Goal: Task Accomplishment & Management: Manage account settings

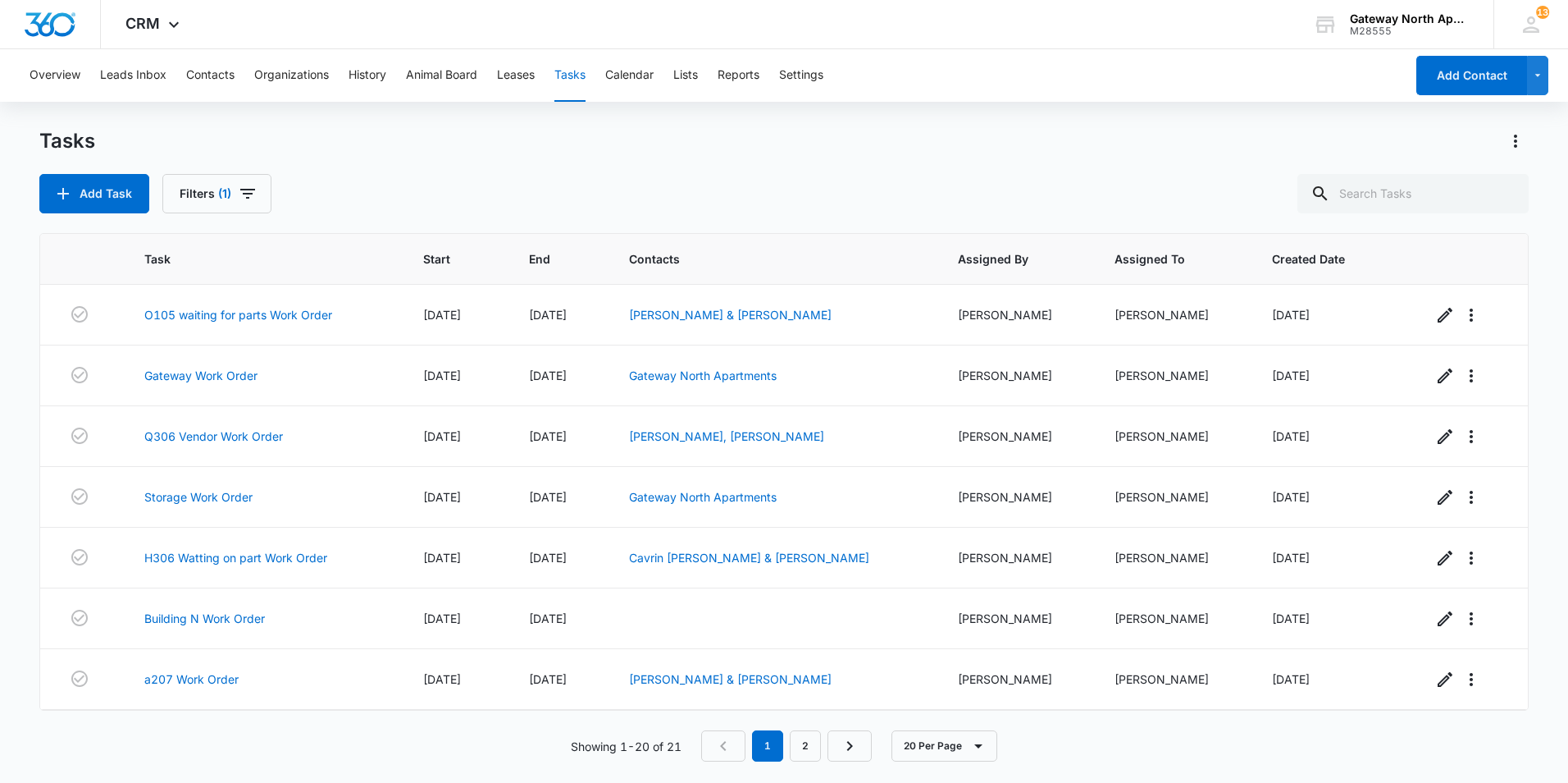
scroll to position [788, 0]
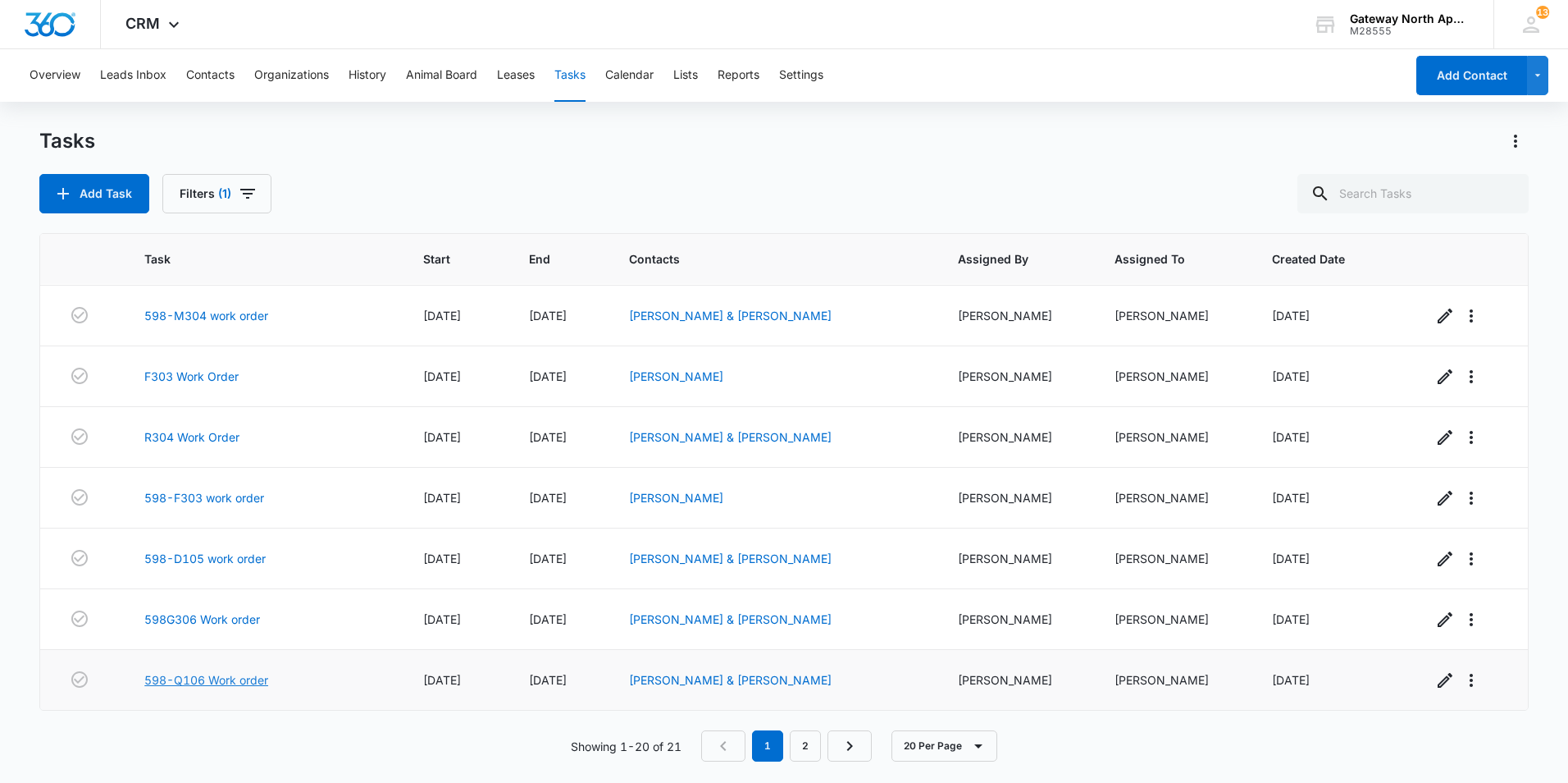
click at [244, 678] on link "598-Q106 Work order" at bounding box center [206, 680] width 124 height 18
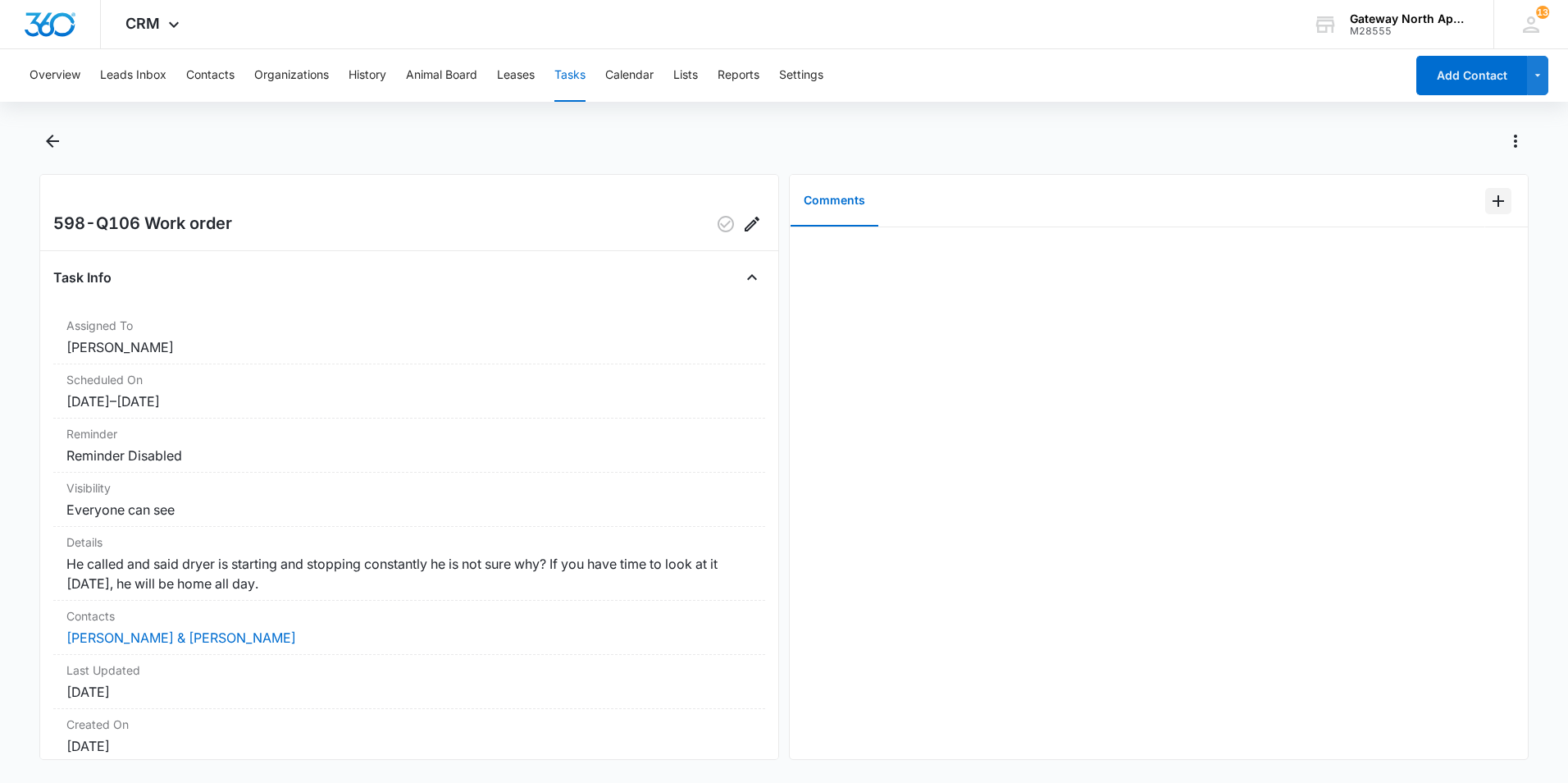
click at [1489, 202] on icon "Add Comment" at bounding box center [1499, 201] width 19 height 19
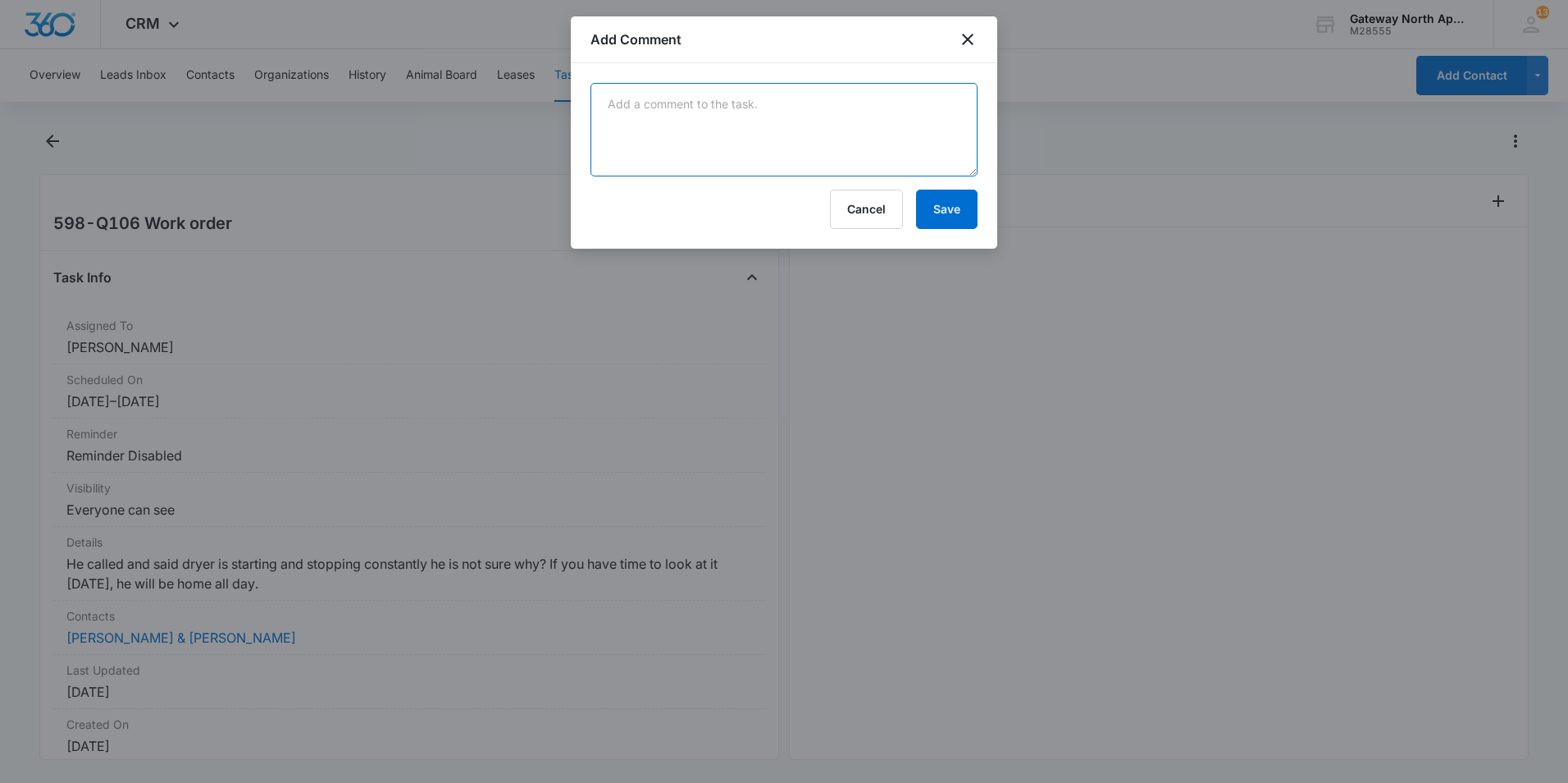
click at [742, 102] on textarea at bounding box center [784, 129] width 387 height 93
type textarea "t"
click at [898, 104] on textarea "The dryer is having a motor centrifugal error code" at bounding box center [784, 129] width 387 height 93
click at [919, 119] on textarea "The dryer is having a motor centrifugal error code. Have jim and Davis coming t…" at bounding box center [784, 129] width 387 height 93
click at [808, 121] on textarea "The dryer is having a motor centrifugal error code. Have Jim and Davis coming t…" at bounding box center [784, 129] width 387 height 93
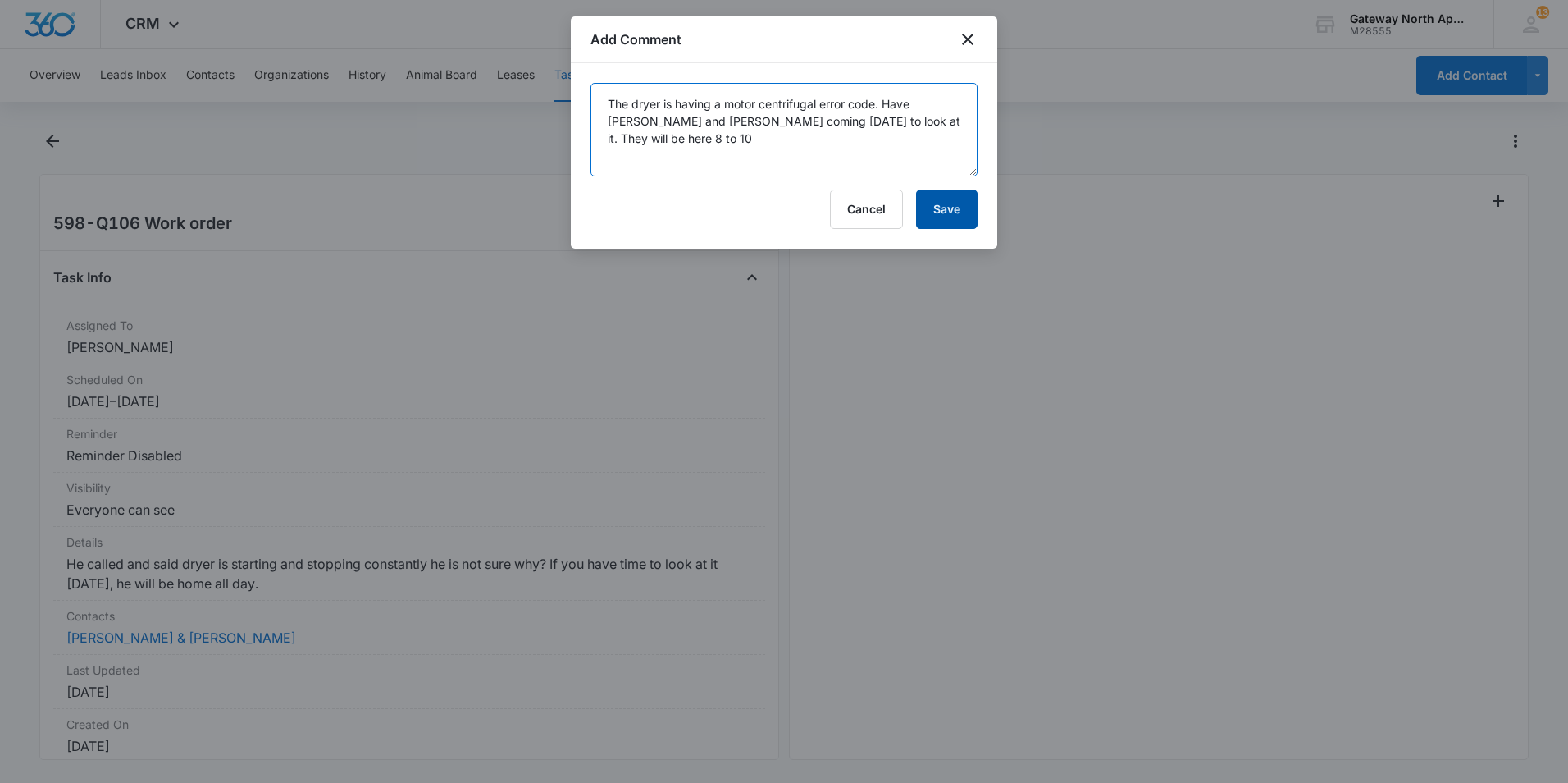
type textarea "The dryer is having a motor centrifugal error code. Have [PERSON_NAME] and [PER…"
click at [943, 217] on button "Save" at bounding box center [947, 209] width 62 height 40
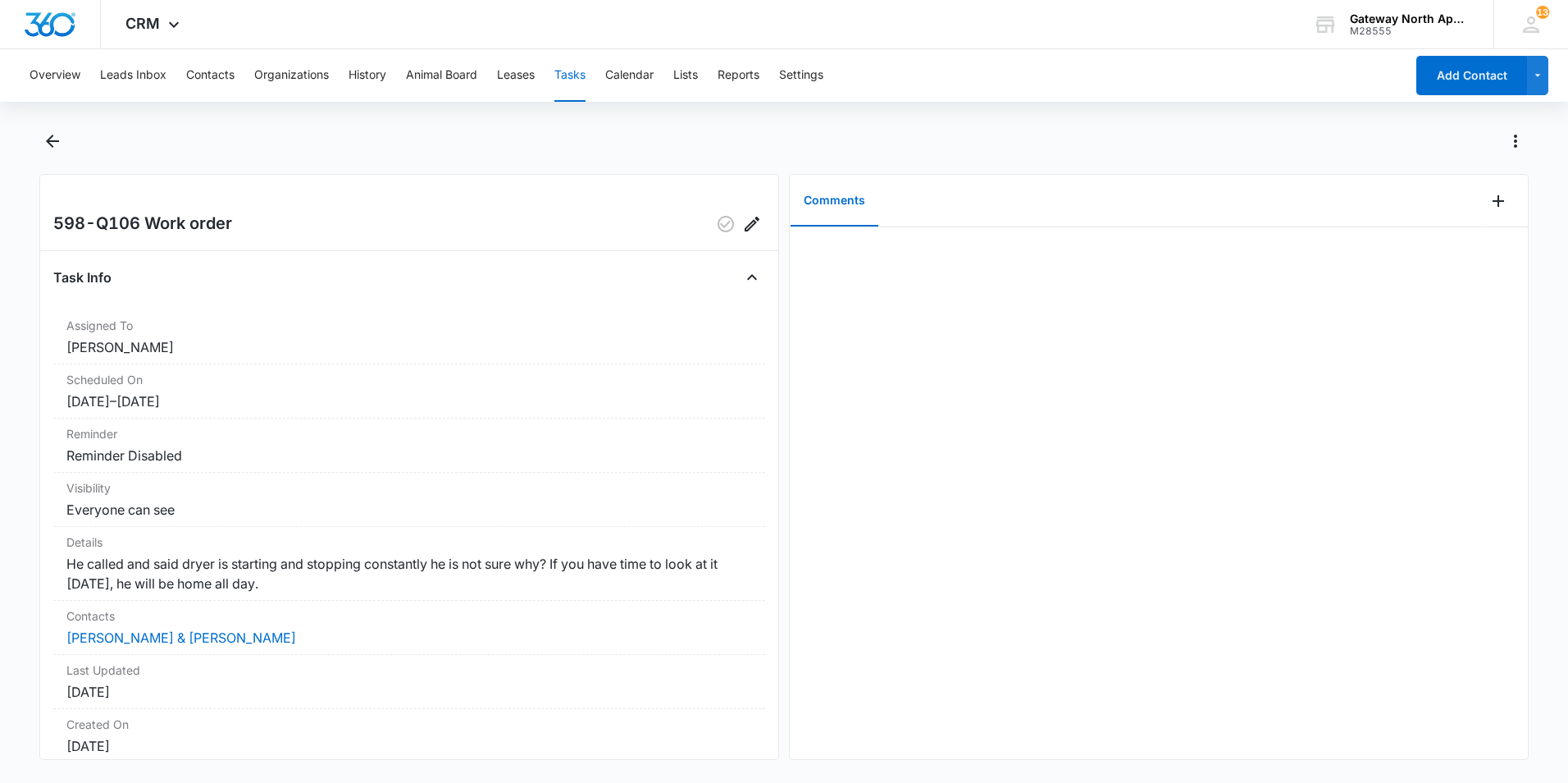
click at [543, 224] on div "598-Q106 Work order" at bounding box center [410, 224] width 712 height 26
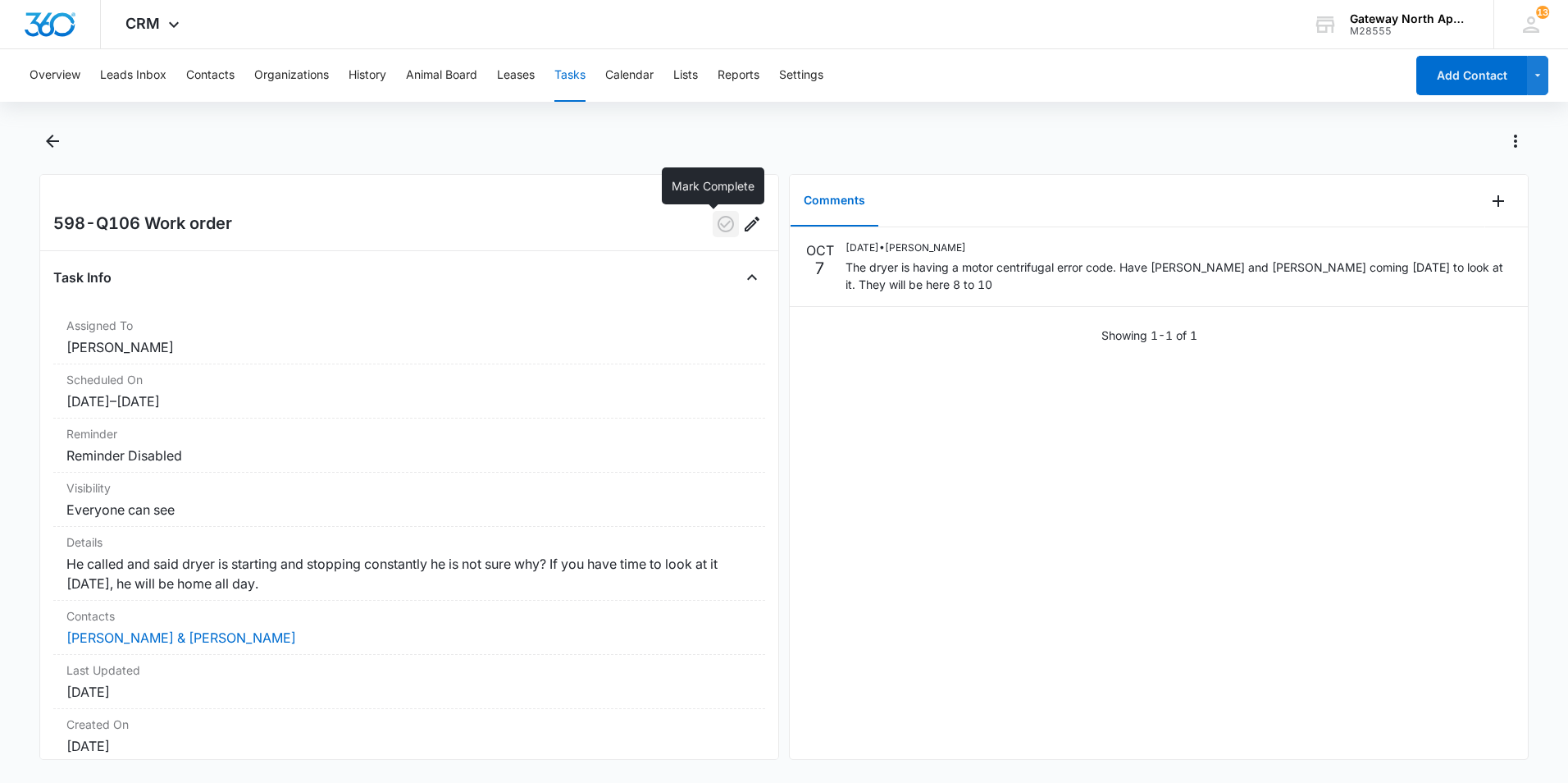
click at [716, 218] on icon "button" at bounding box center [726, 223] width 19 height 19
click at [47, 149] on icon "Back" at bounding box center [53, 141] width 19 height 19
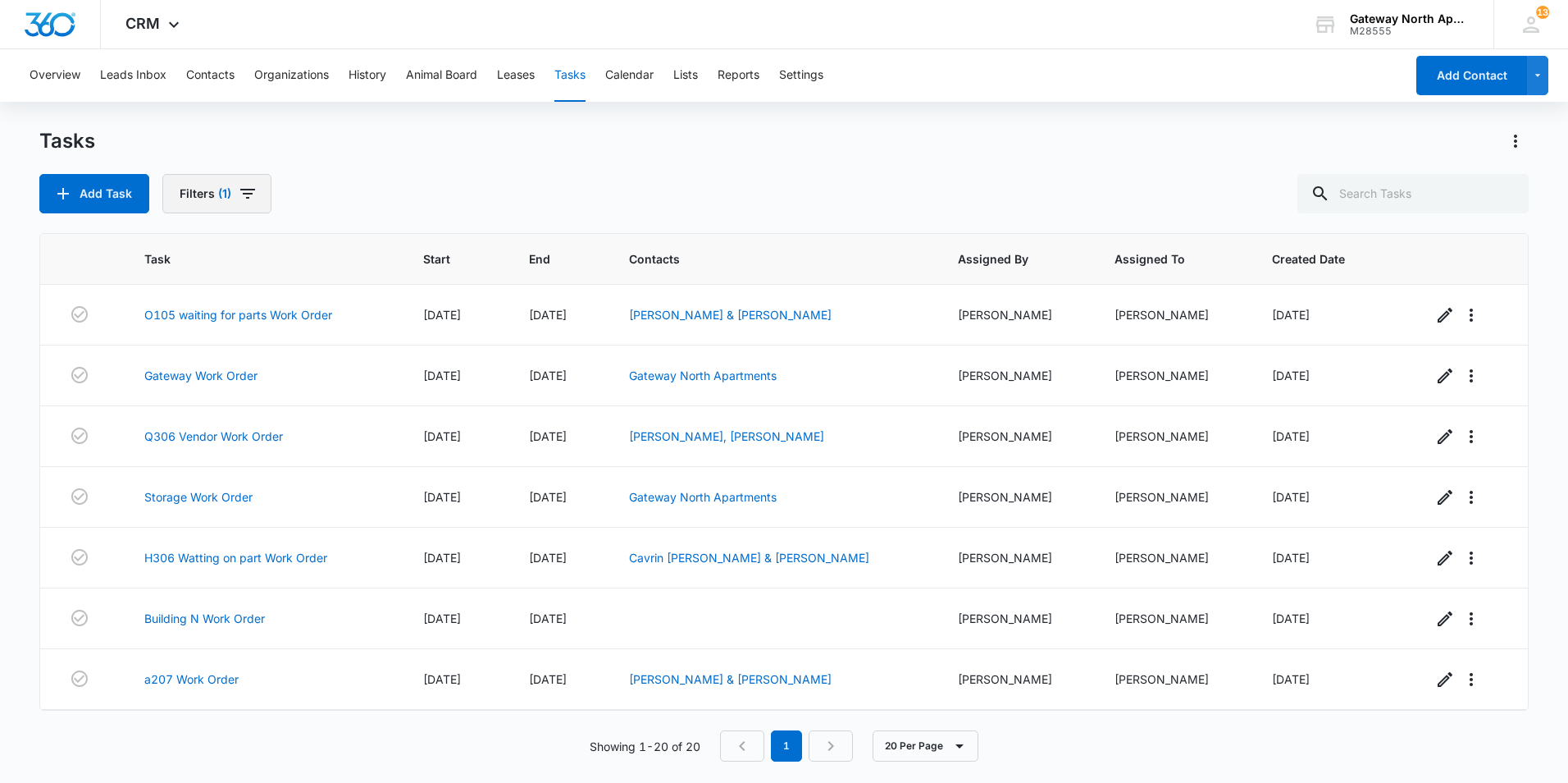
click at [261, 195] on button "Filters (1)" at bounding box center [217, 194] width 109 height 40
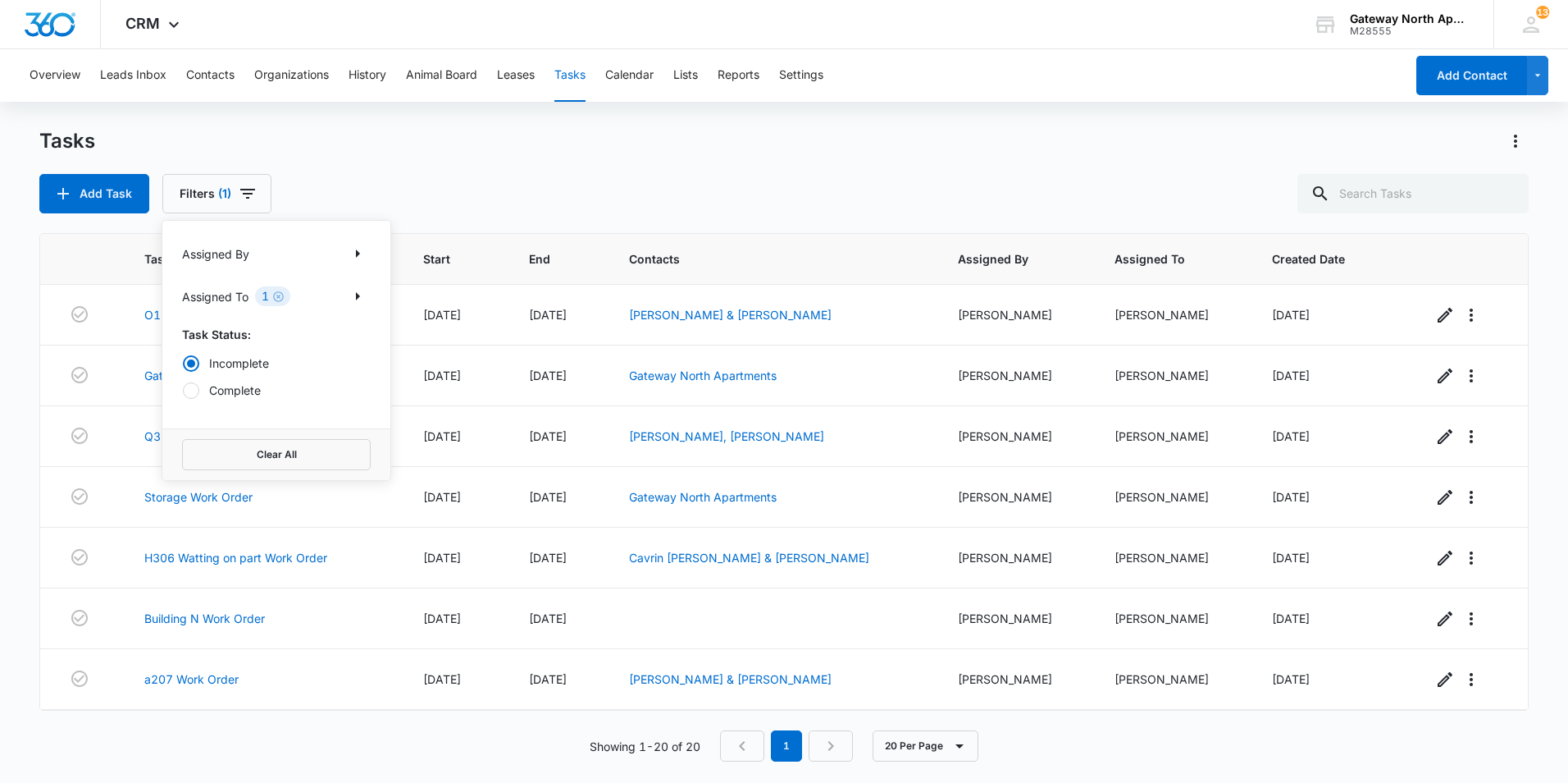
click at [225, 384] on label "Complete" at bounding box center [276, 391] width 189 height 18
click at [183, 390] on input "Complete" at bounding box center [182, 390] width 1 height 1
radio input "false"
radio input "true"
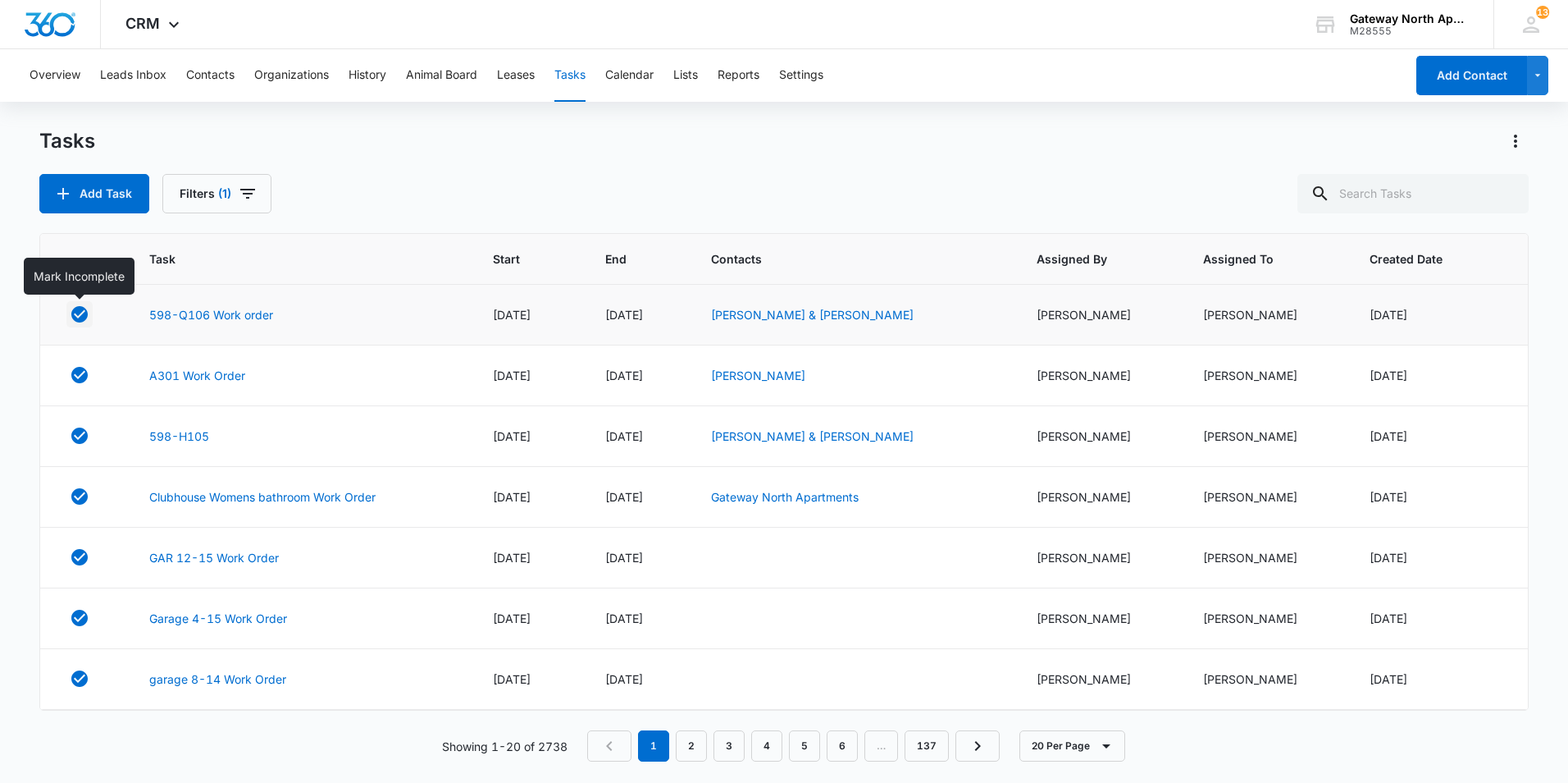
click at [79, 318] on icon "button" at bounding box center [79, 314] width 17 height 17
click at [252, 182] on button "Filters (1)" at bounding box center [217, 194] width 109 height 40
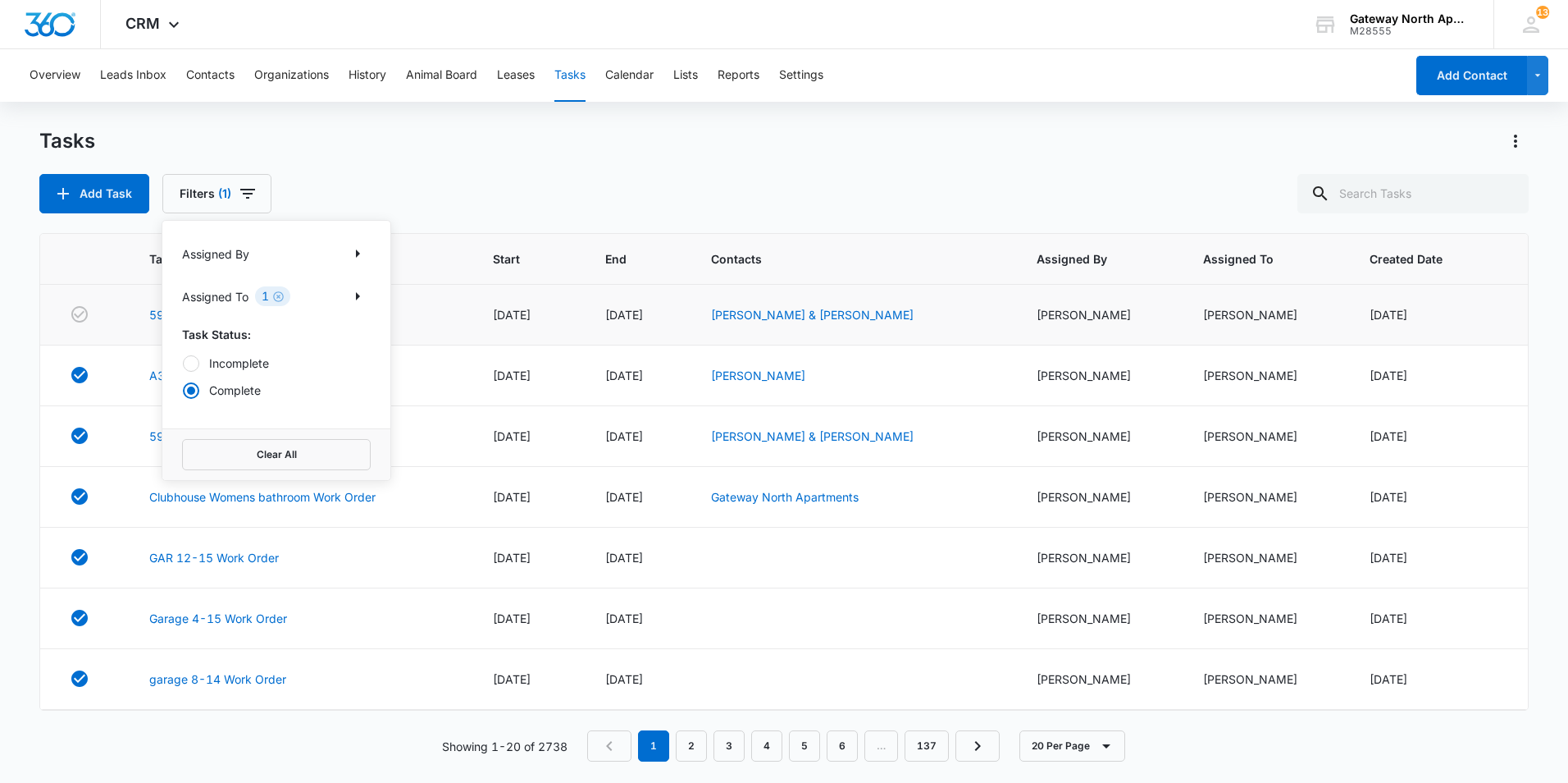
click at [244, 362] on label "Incomplete" at bounding box center [276, 363] width 189 height 18
click at [183, 362] on input "Incomplete" at bounding box center [182, 362] width 1 height 1
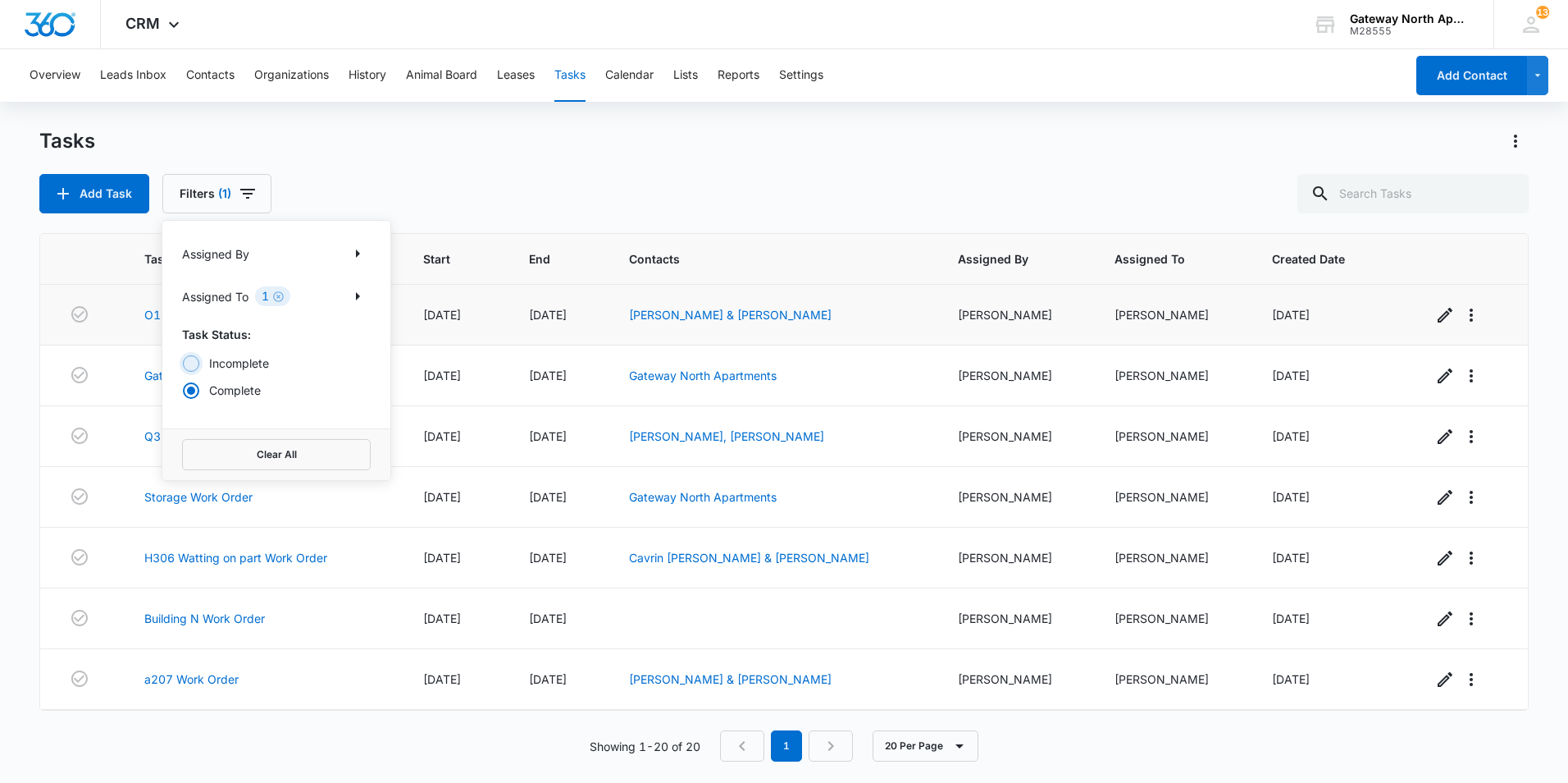
radio input "true"
click at [689, 159] on div "Tasks Add Task Filters (1) Assigned By Assigned To 1 Task Status: Incomplete Co…" at bounding box center [784, 171] width 1490 height 85
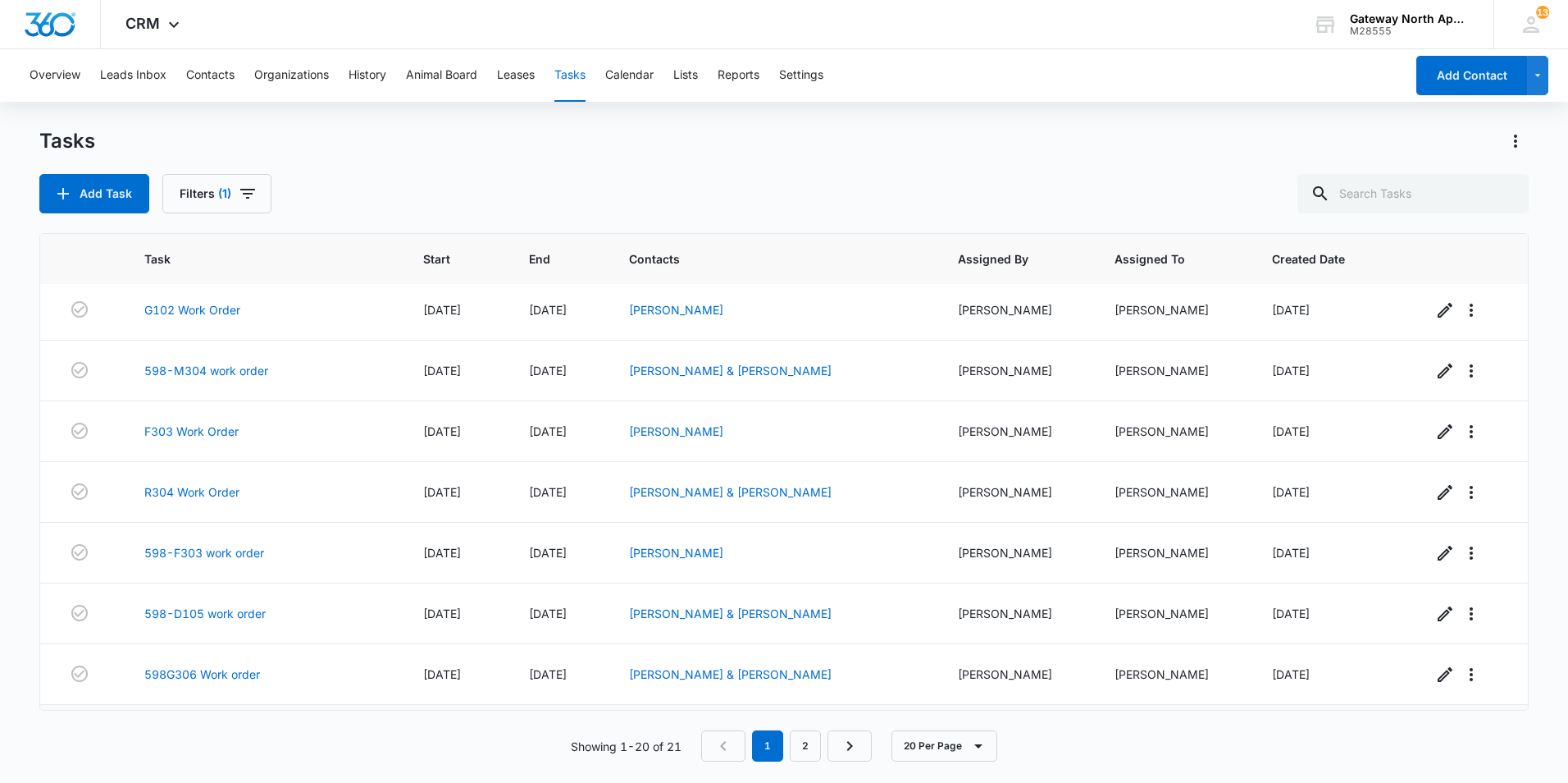
scroll to position [788, 0]
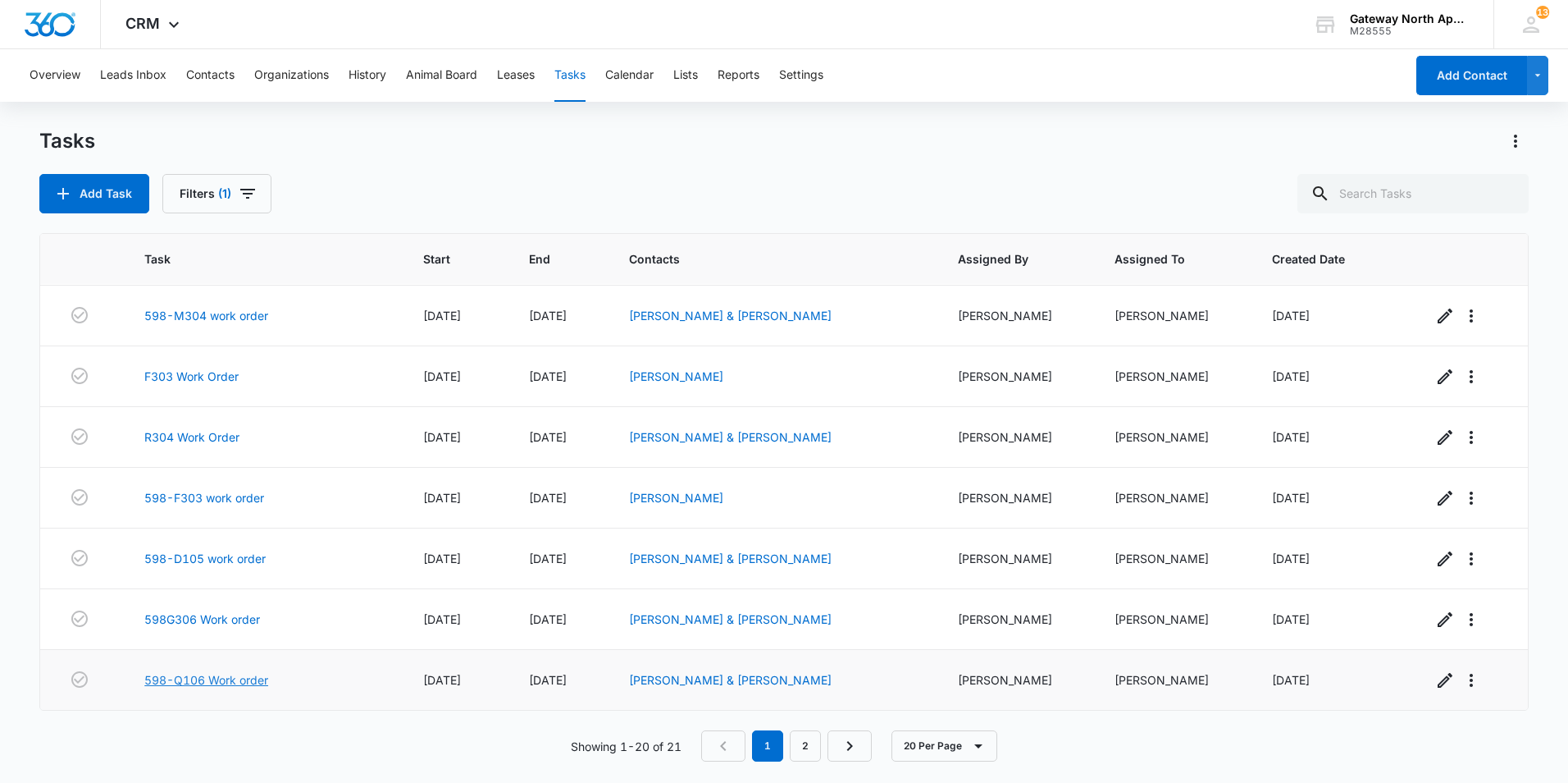
click at [221, 677] on link "598-Q106 Work order" at bounding box center [206, 680] width 124 height 18
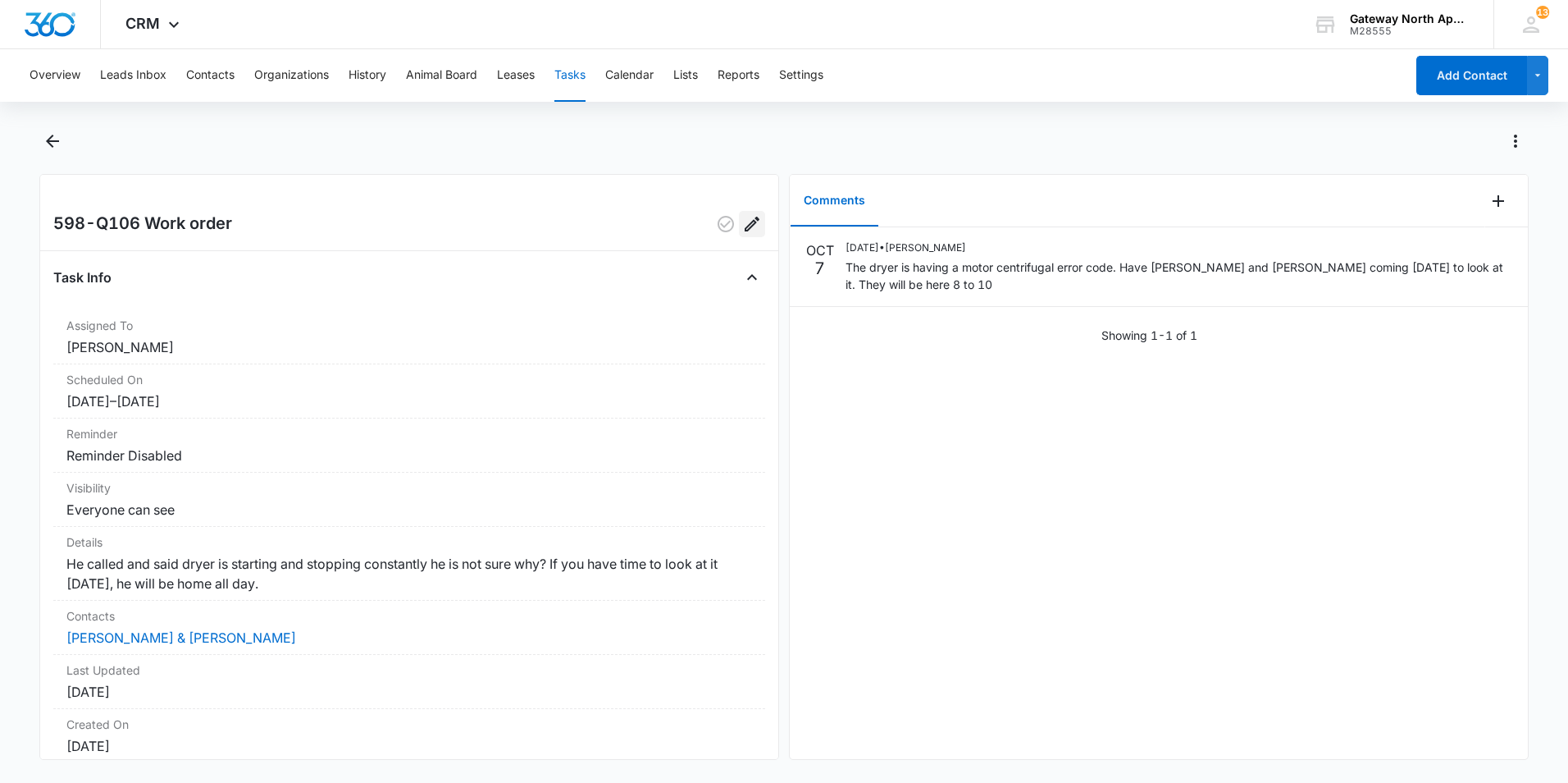
click at [748, 215] on icon "Edit" at bounding box center [752, 223] width 19 height 19
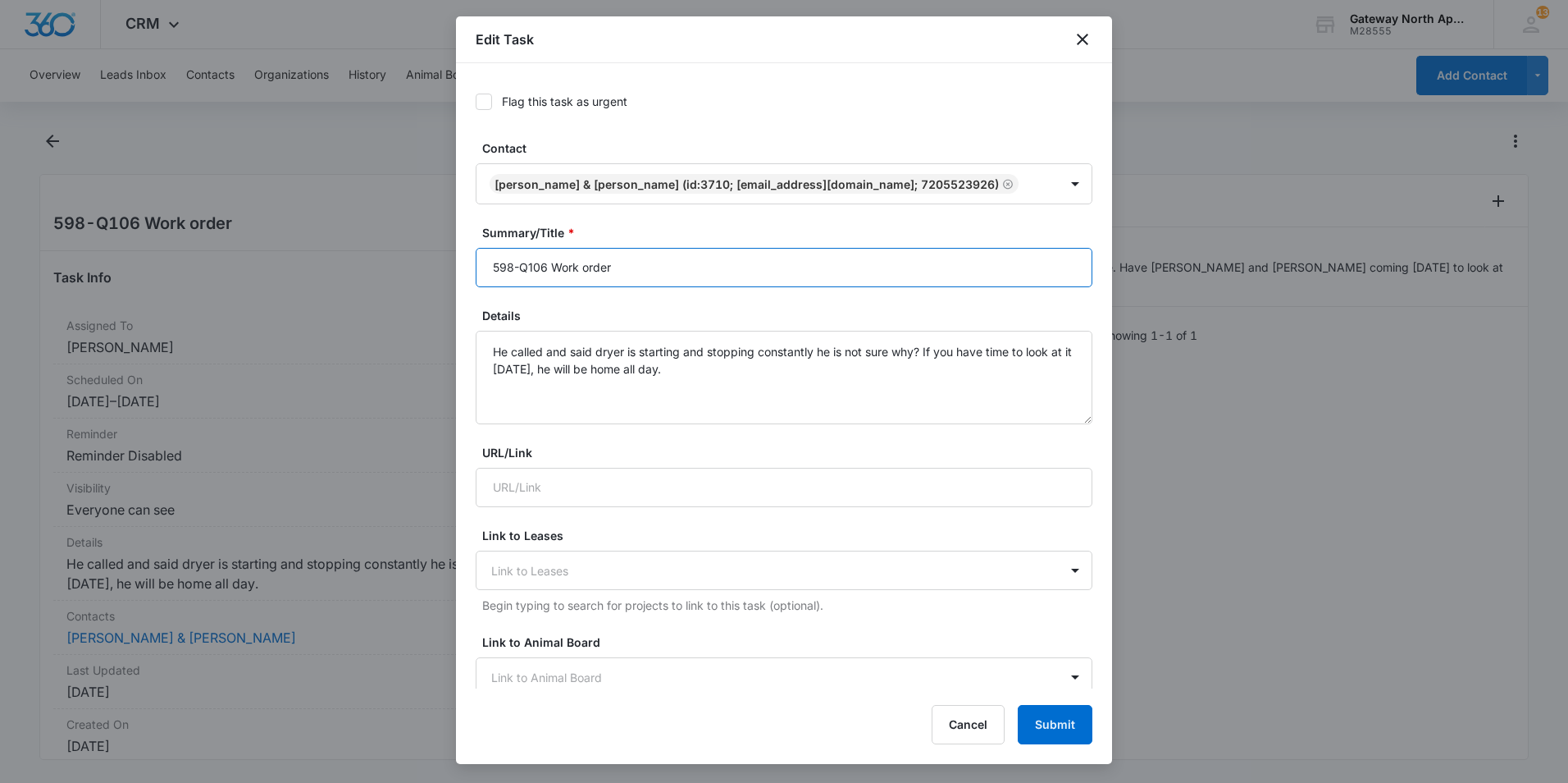
click at [549, 268] on input "598-Q106 Work order" at bounding box center [784, 267] width 616 height 40
type input "598-Q106 vendor Work order"
click at [1051, 721] on button "Submit" at bounding box center [1055, 724] width 75 height 40
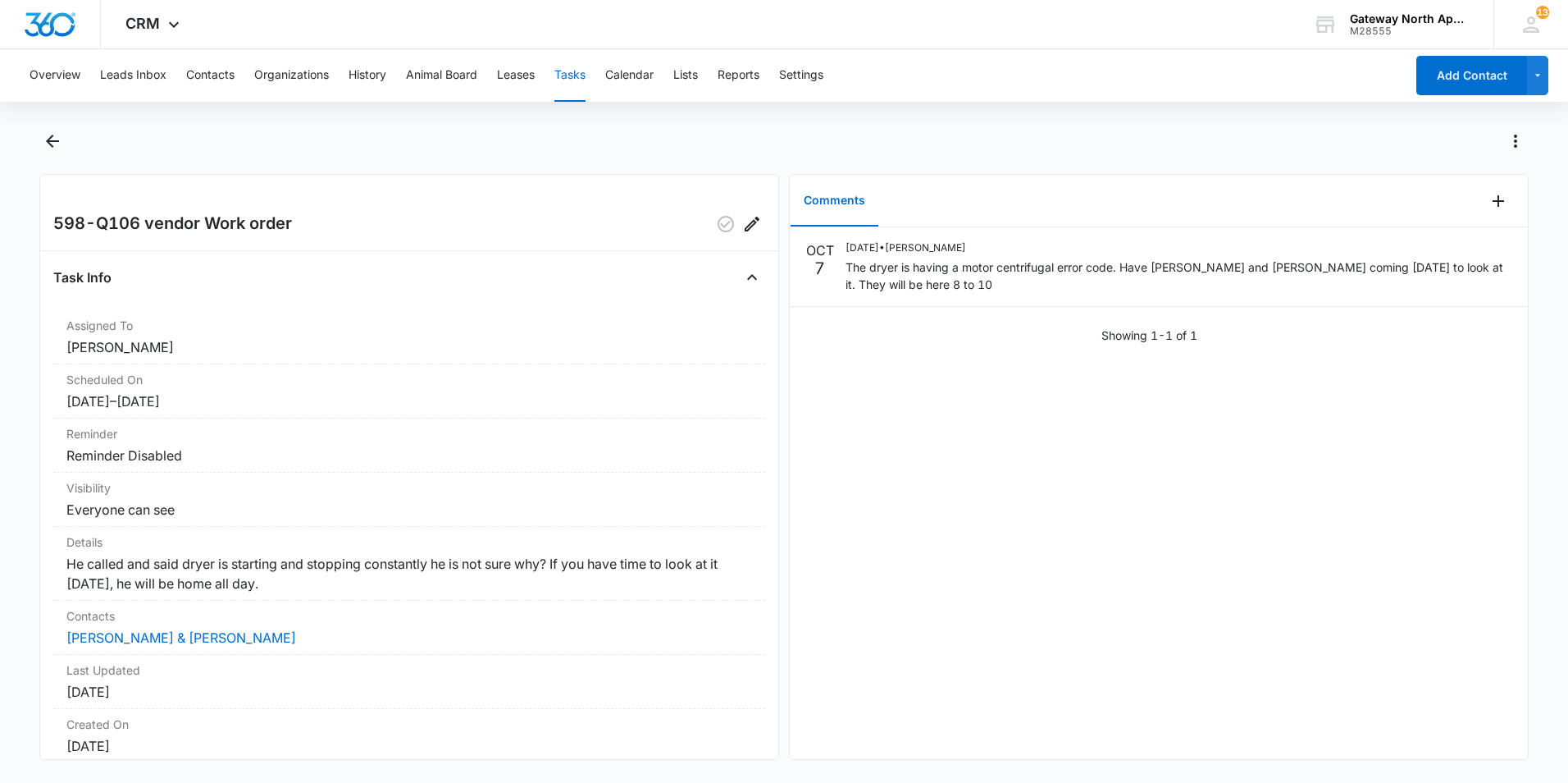
click at [578, 89] on button "Tasks" at bounding box center [570, 76] width 31 height 53
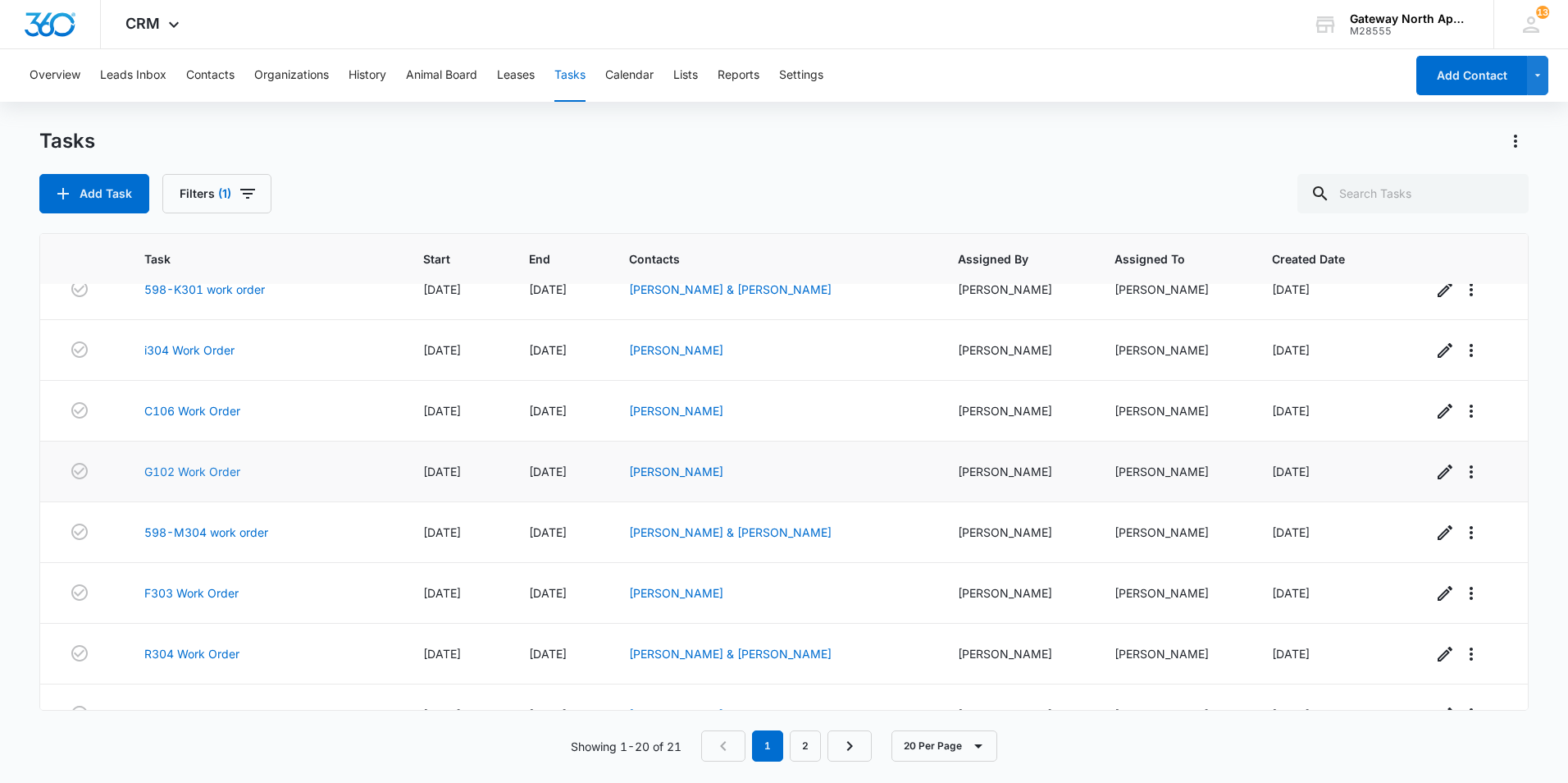
scroll to position [543, 0]
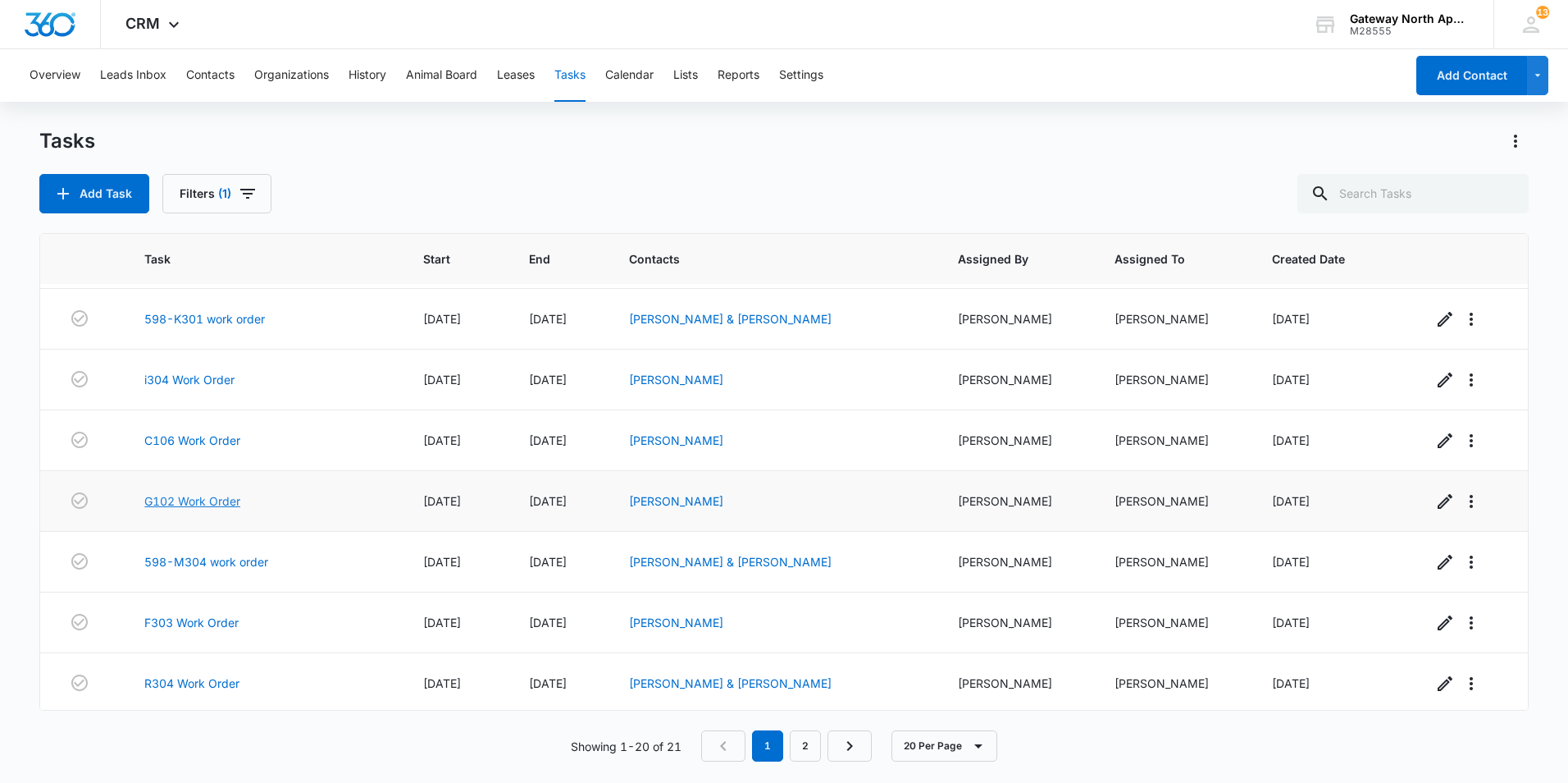
click at [228, 504] on link "G102 Work Order" at bounding box center [192, 501] width 96 height 18
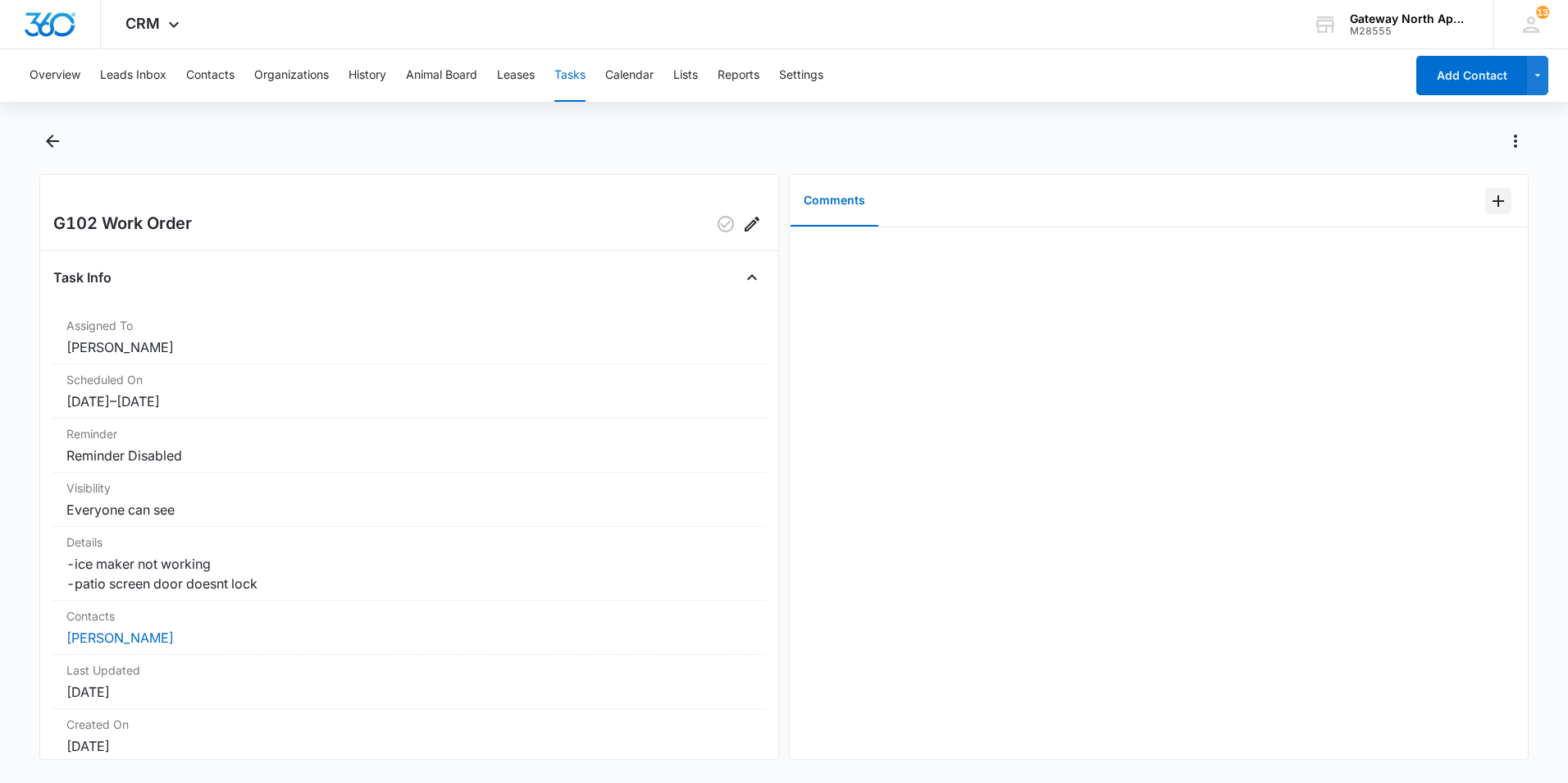
click at [1485, 201] on button "Add Comment" at bounding box center [1499, 201] width 26 height 26
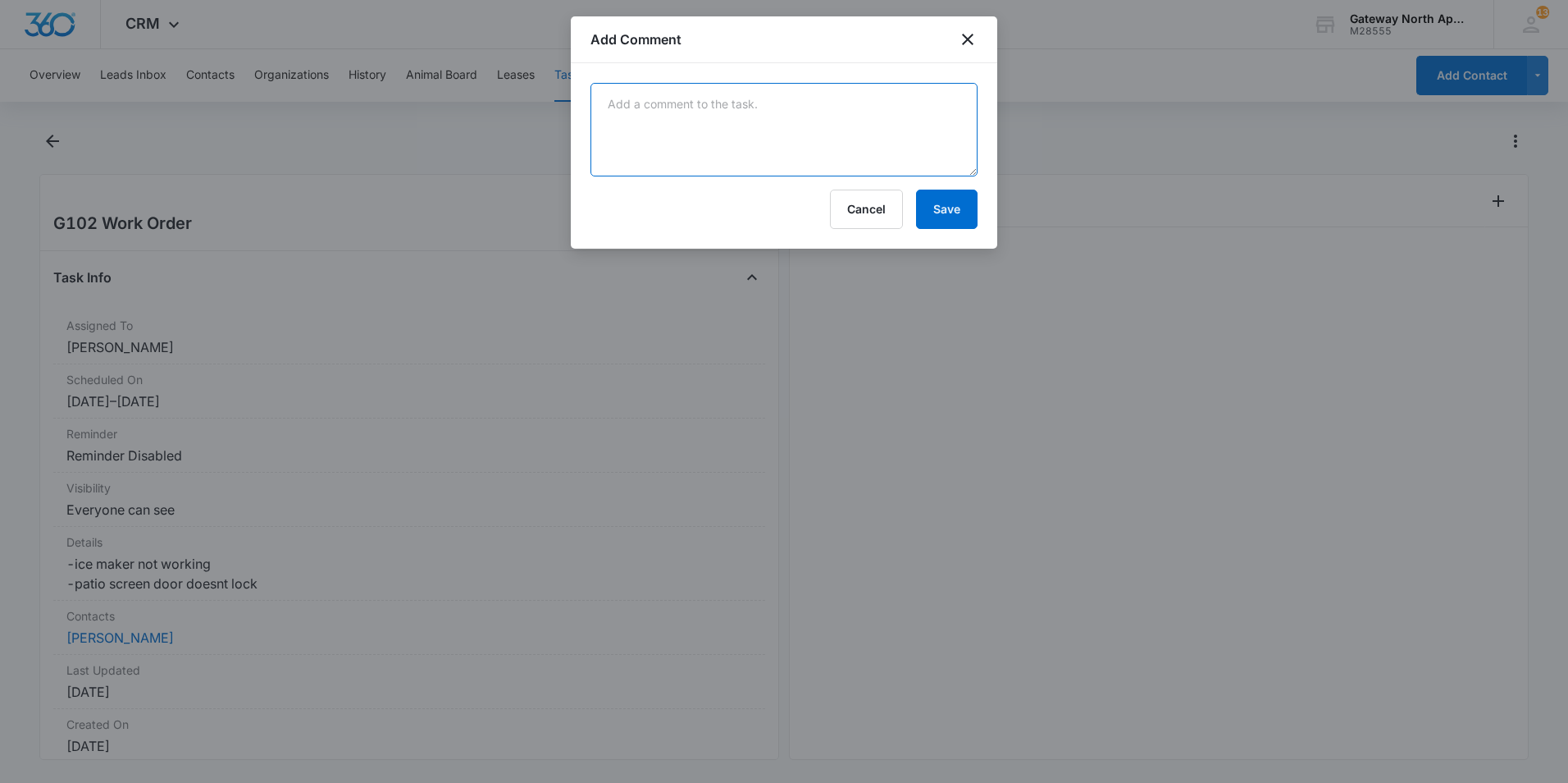
click at [771, 152] on textarea at bounding box center [784, 129] width 387 height 93
click at [794, 106] on textarea "ice maker is was stuck in the ice. pulled it melted the ice put it back and it …" at bounding box center [784, 129] width 387 height 93
click at [609, 103] on textarea "ice maker is was stuck in the ice. Pulled it melted the ice put it back and it …" at bounding box center [784, 129] width 387 height 93
click at [777, 140] on textarea "Ice maker was stuck in the ice. Pulled it melted the ice put it back and it was…" at bounding box center [784, 129] width 387 height 93
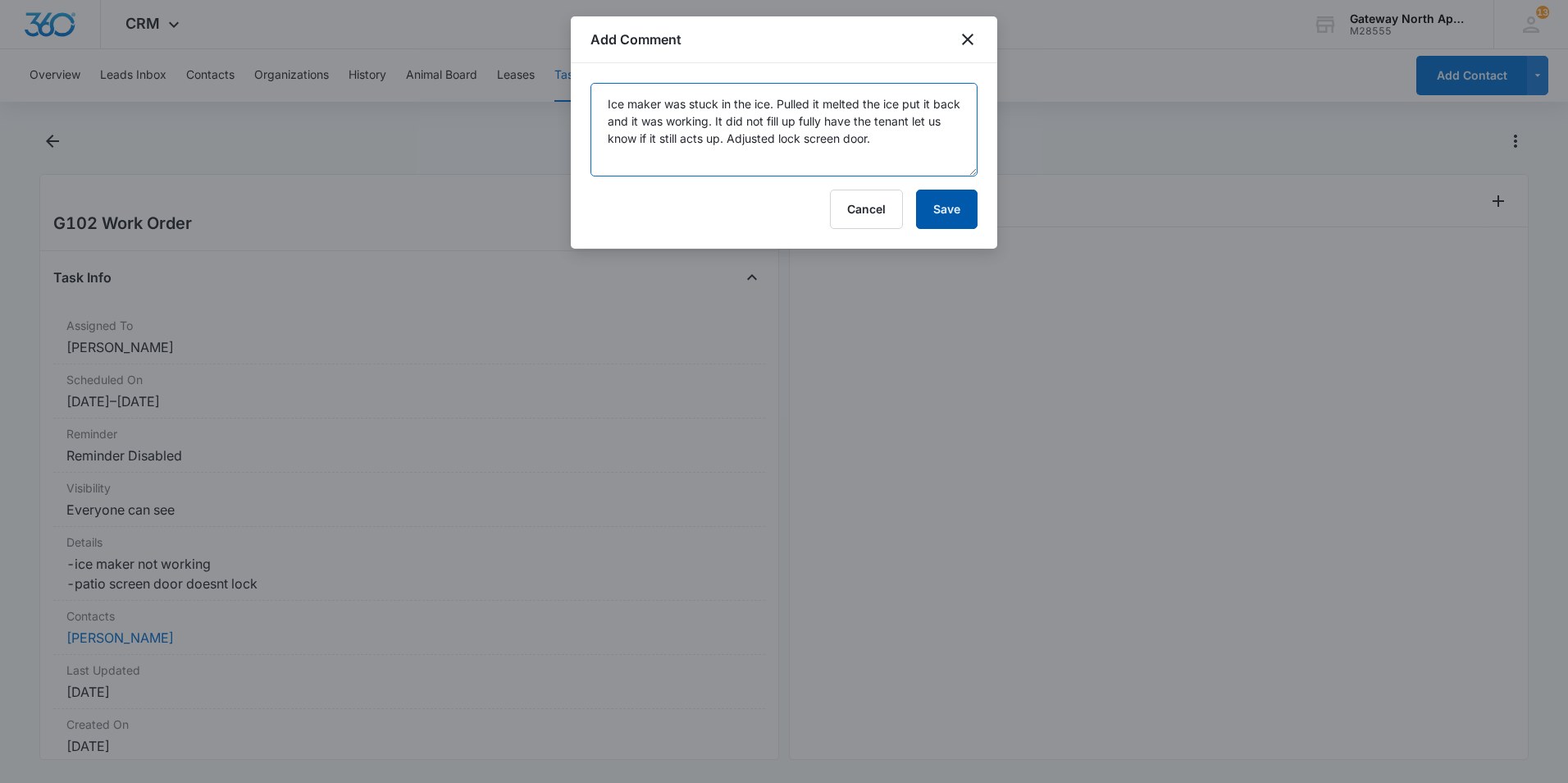
type textarea "Ice maker was stuck in the ice. Pulled it melted the ice put it back and it was…"
click at [944, 209] on button "Save" at bounding box center [947, 209] width 62 height 40
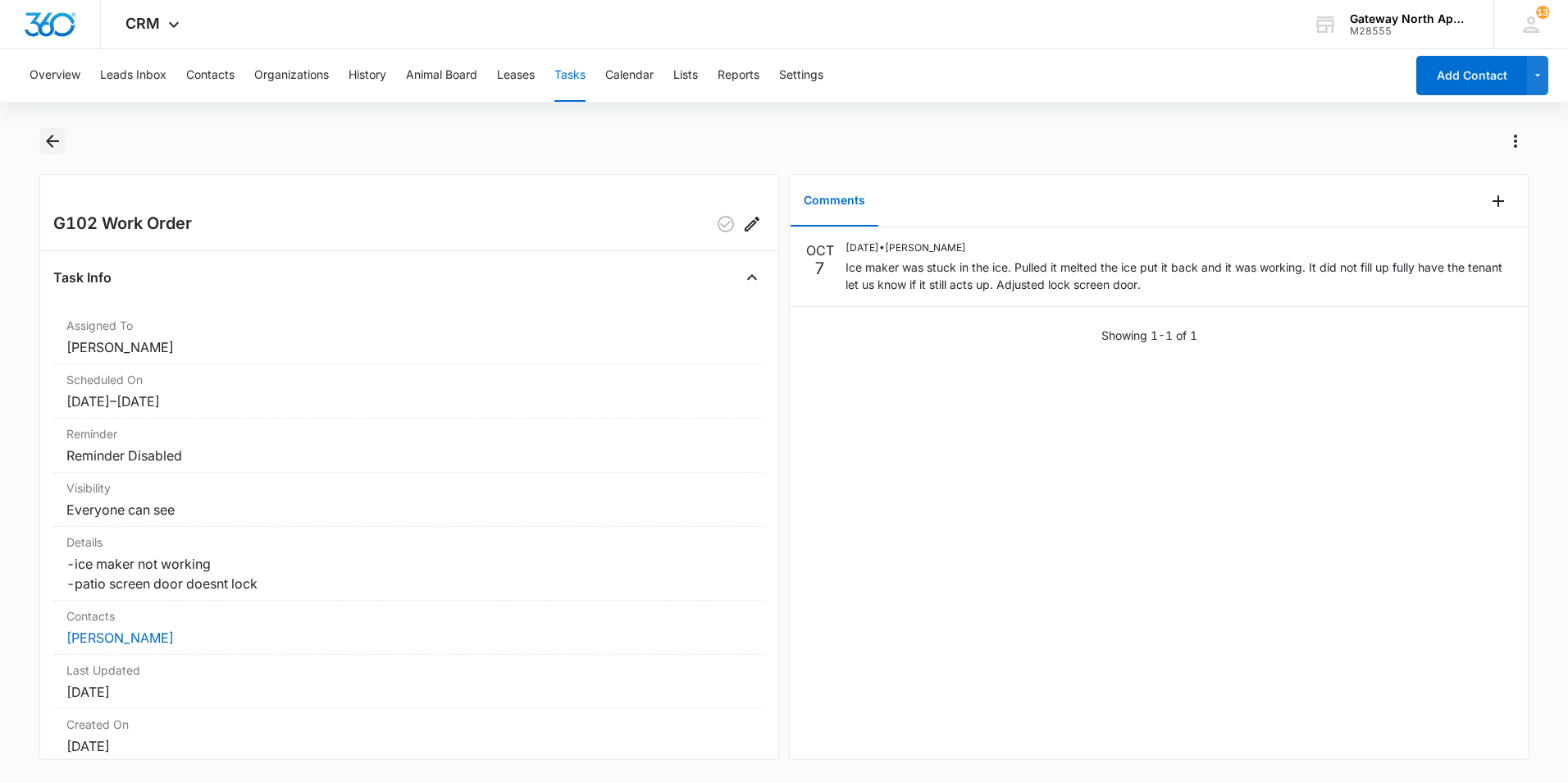
click at [58, 148] on icon "Back" at bounding box center [53, 141] width 19 height 19
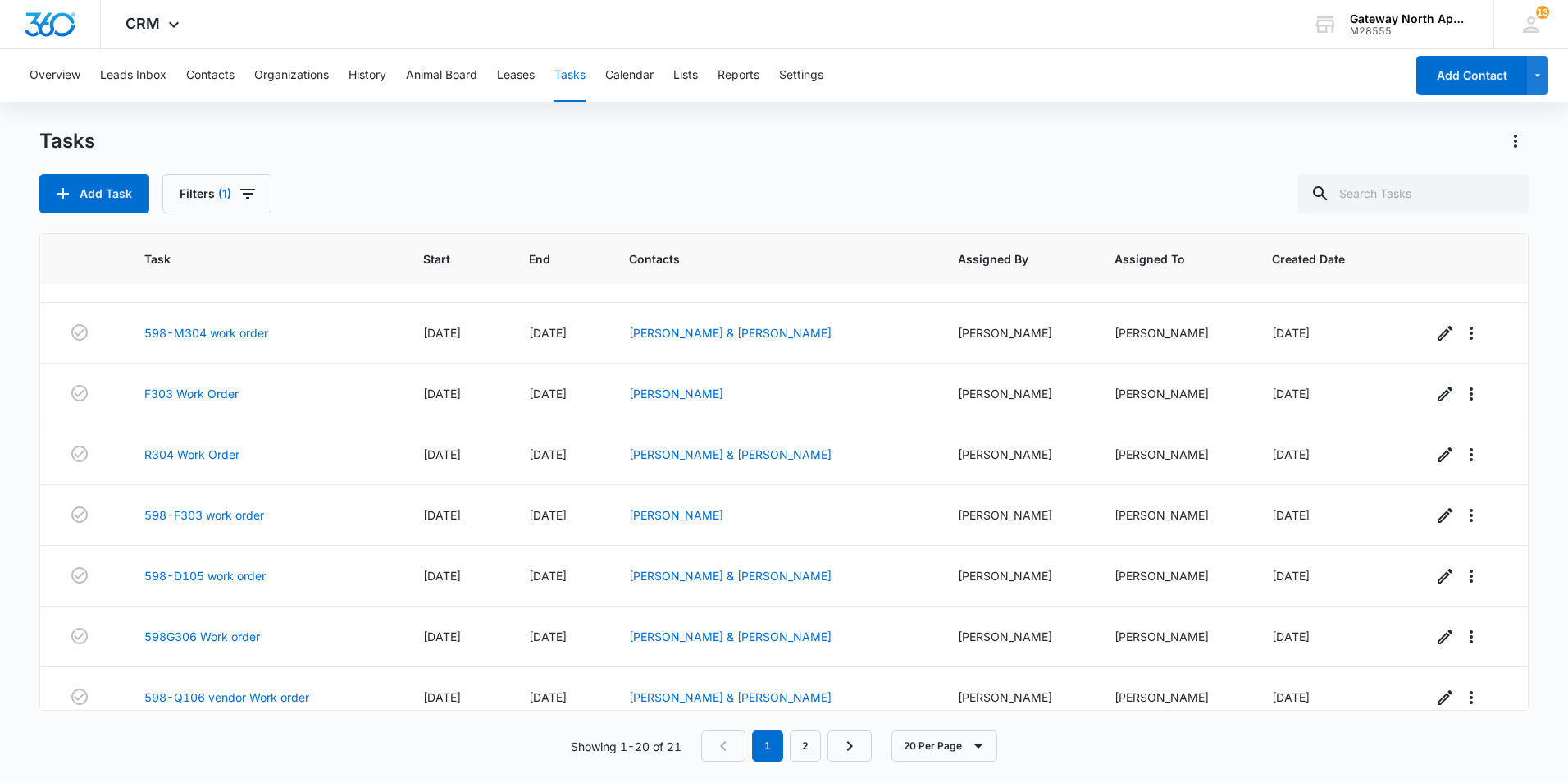
scroll to position [788, 0]
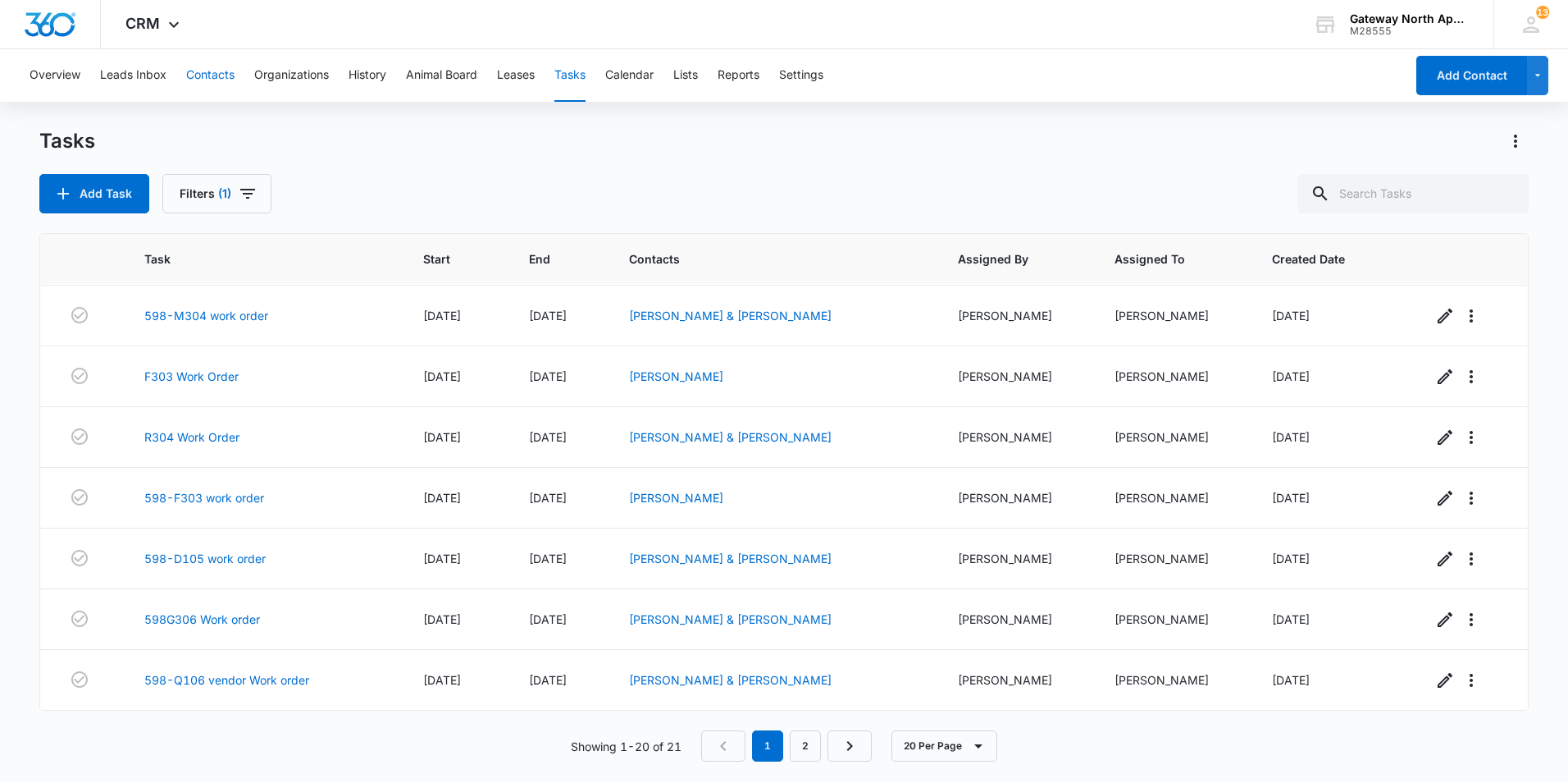
click at [194, 70] on button "Contacts" at bounding box center [210, 76] width 48 height 53
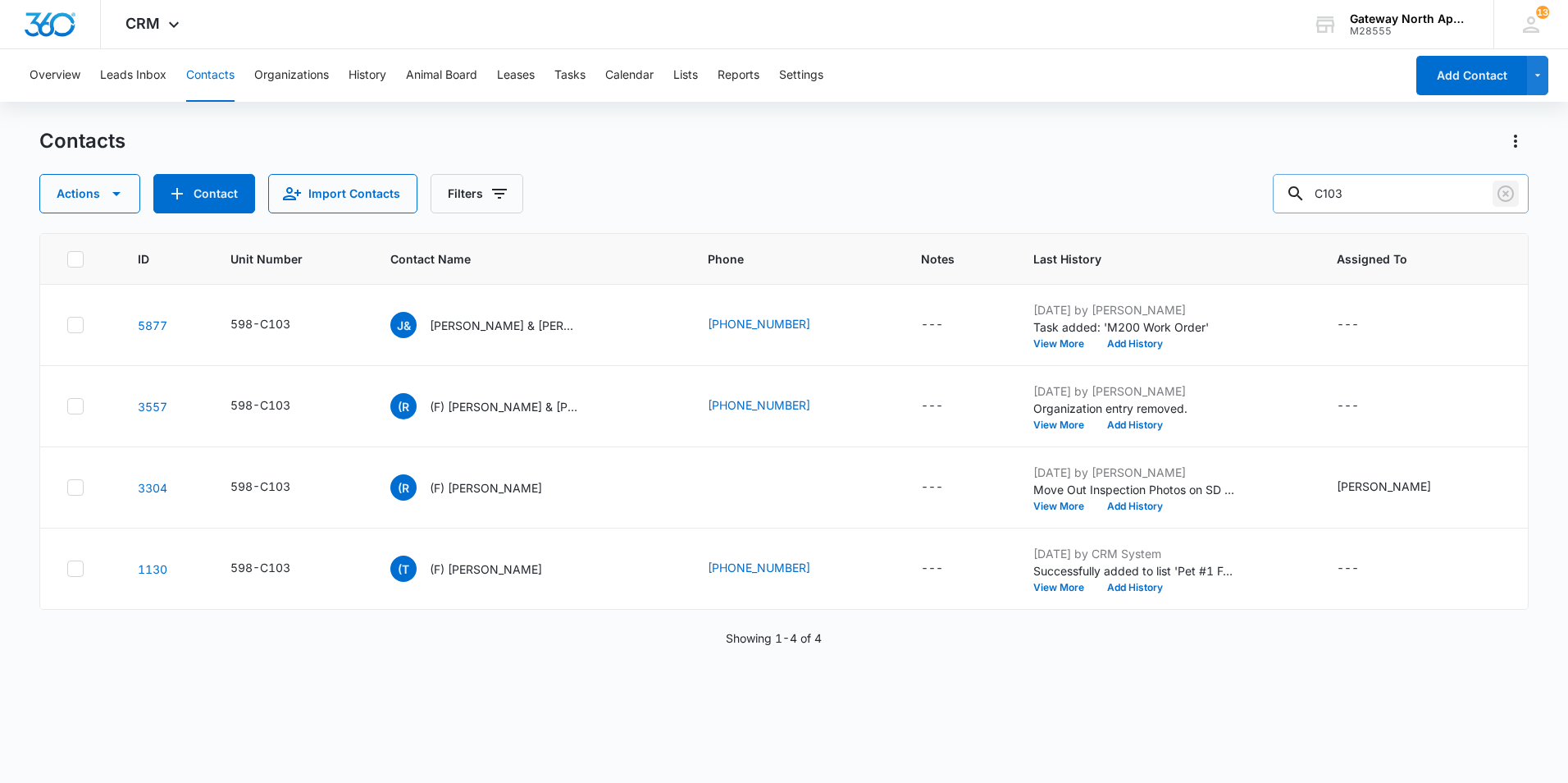
click at [1499, 198] on icon "Clear" at bounding box center [1506, 194] width 19 height 19
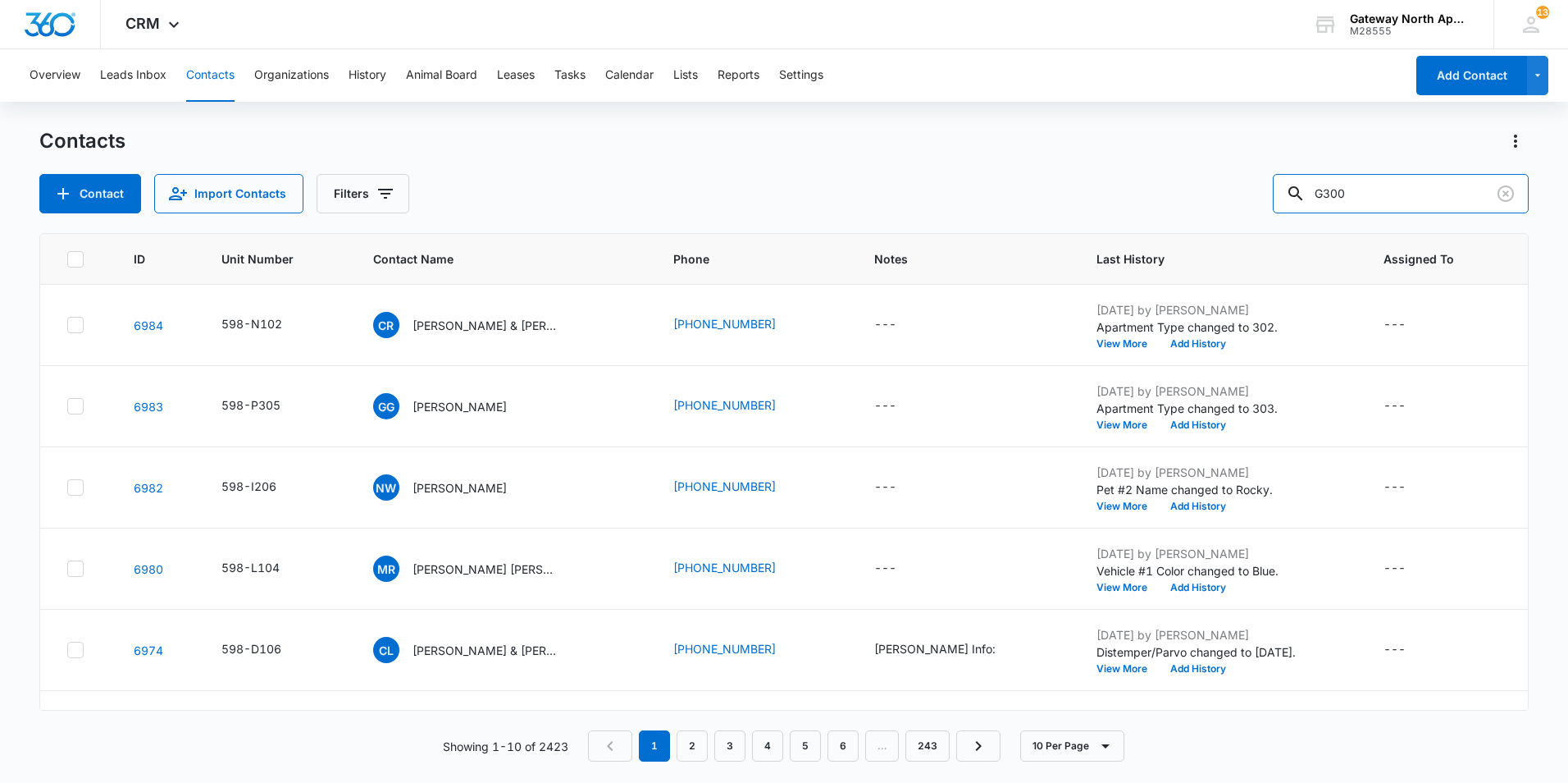
type input "G300"
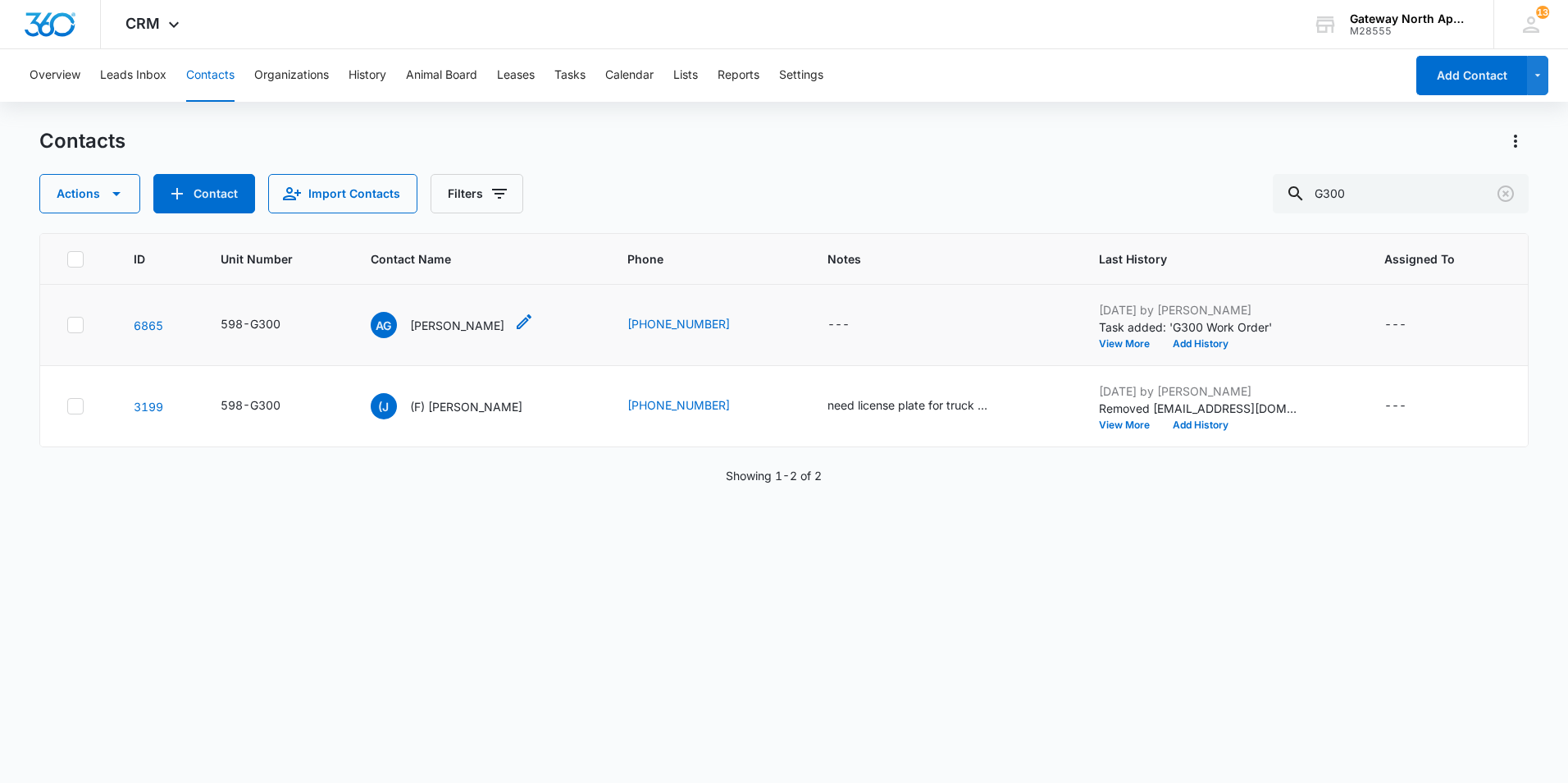
click at [434, 324] on p "Ashlie Gray" at bounding box center [456, 326] width 94 height 18
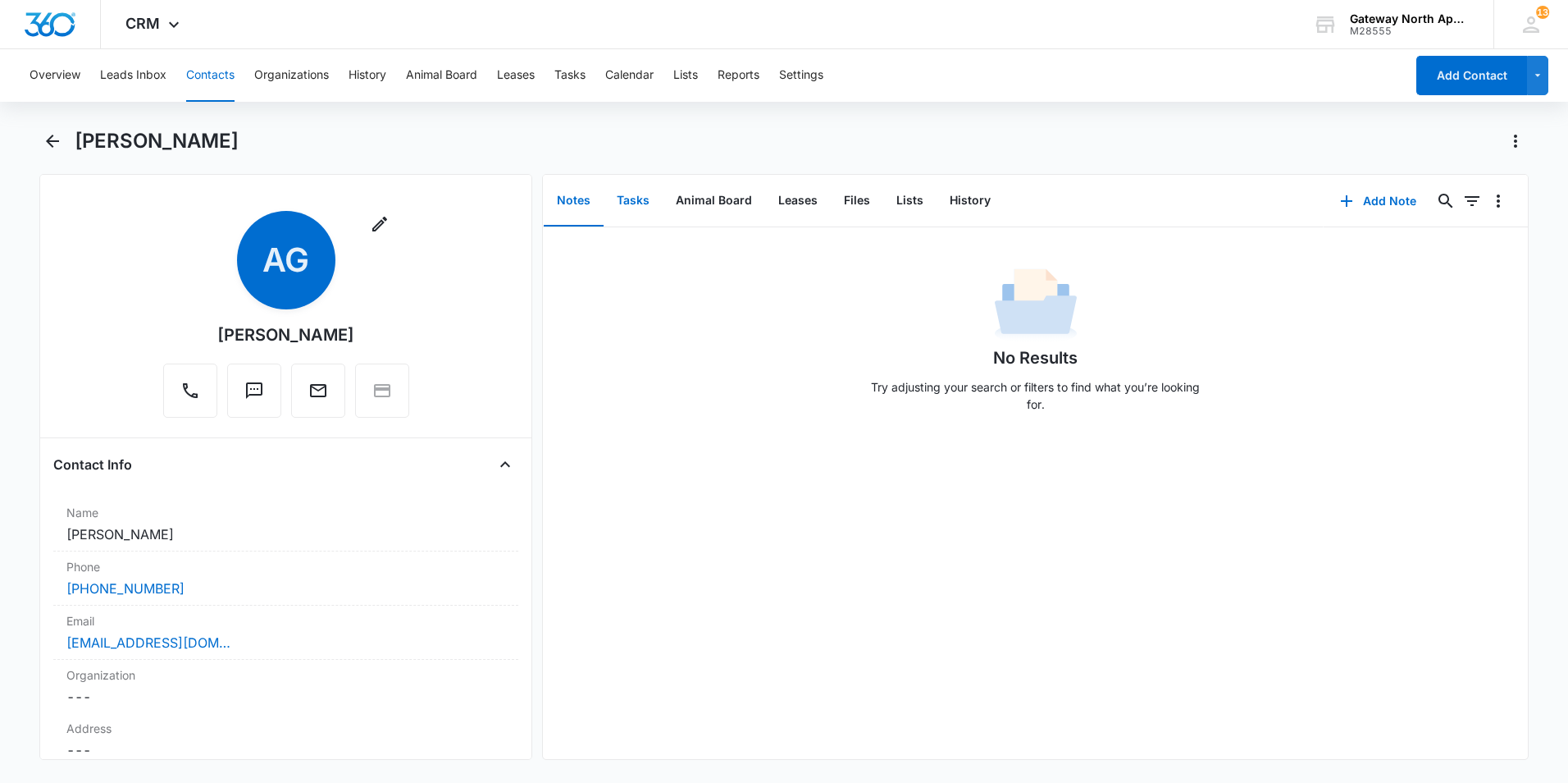
click at [650, 194] on button "Tasks" at bounding box center [632, 201] width 59 height 51
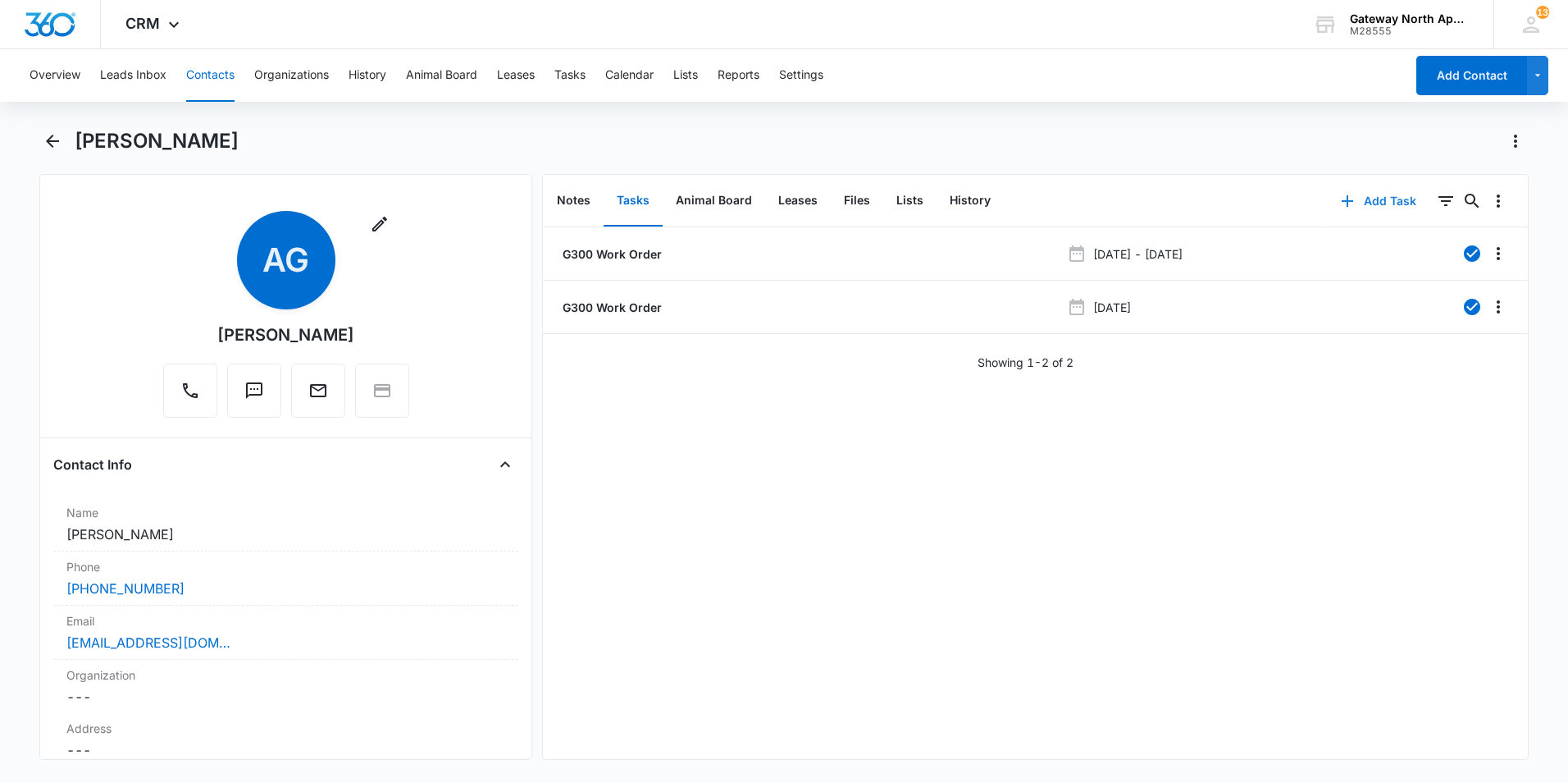
click at [1362, 201] on button "Add Task" at bounding box center [1378, 201] width 108 height 40
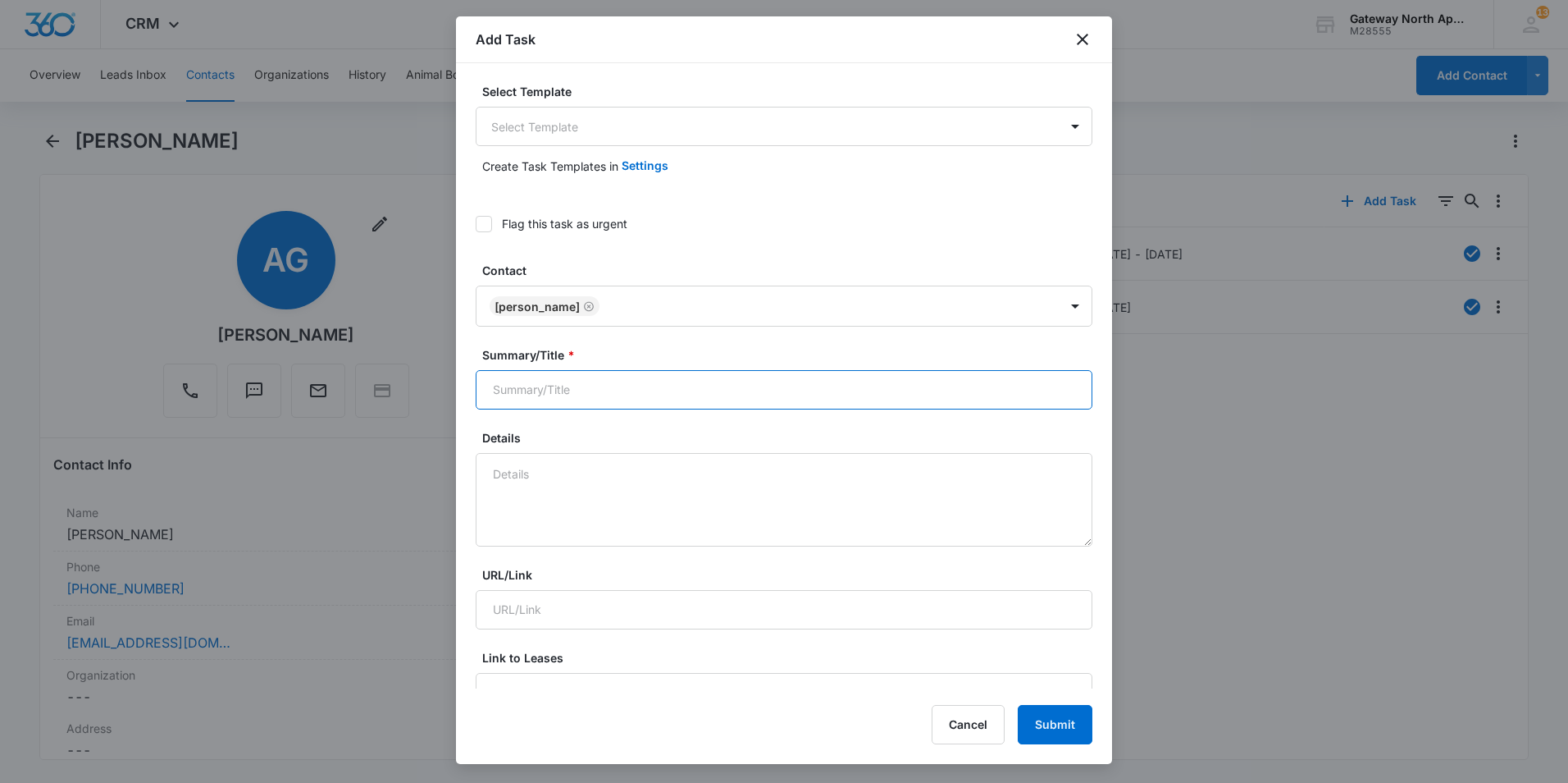
click at [811, 392] on input "Summary/Title *" at bounding box center [784, 390] width 616 height 40
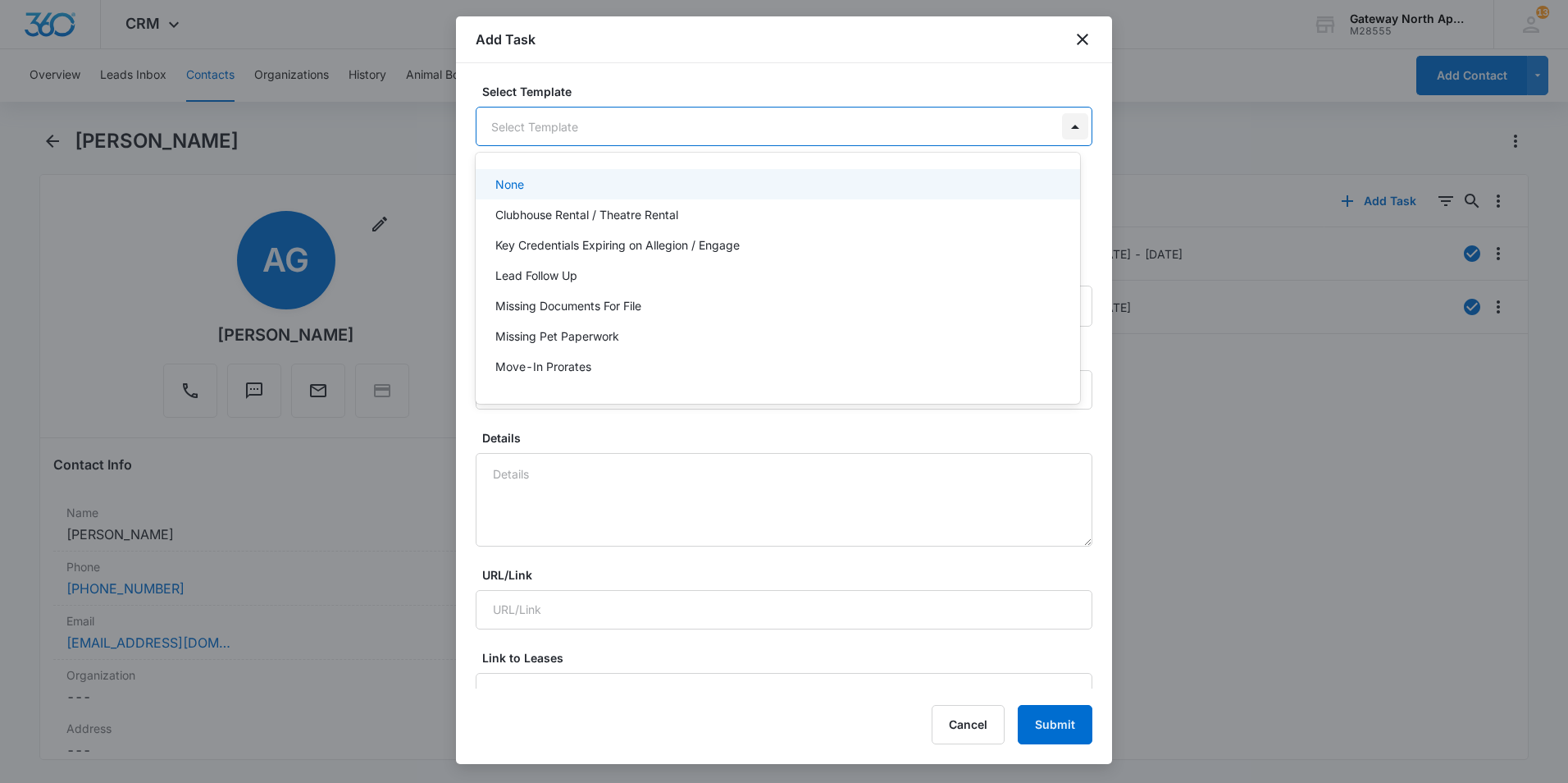
click at [1055, 135] on body "CRM Apps Reputation Websites Forms CRM Email Social Content Ads Intelligence Fi…" at bounding box center [784, 392] width 1568 height 783
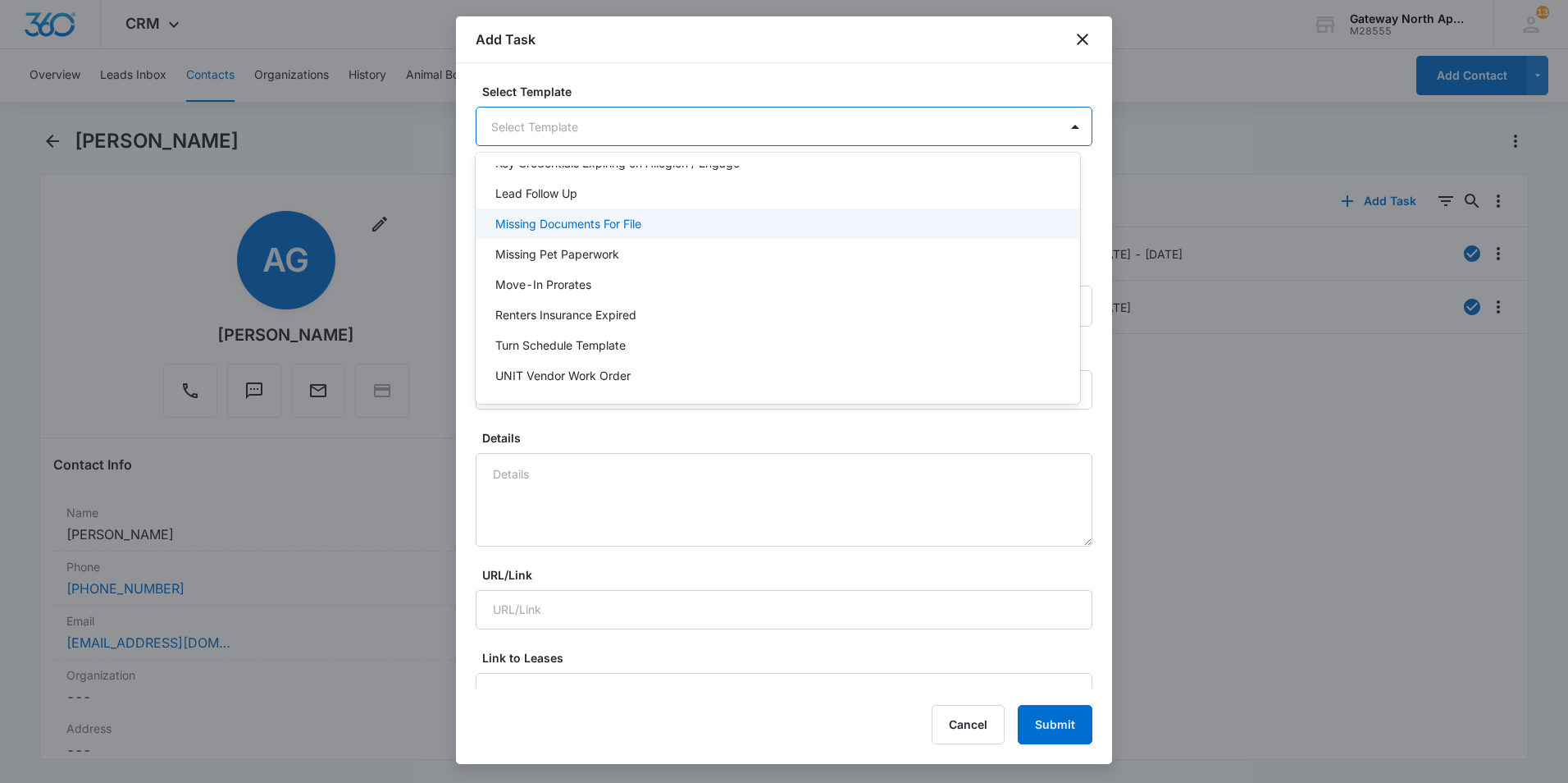
scroll to position [146, 0]
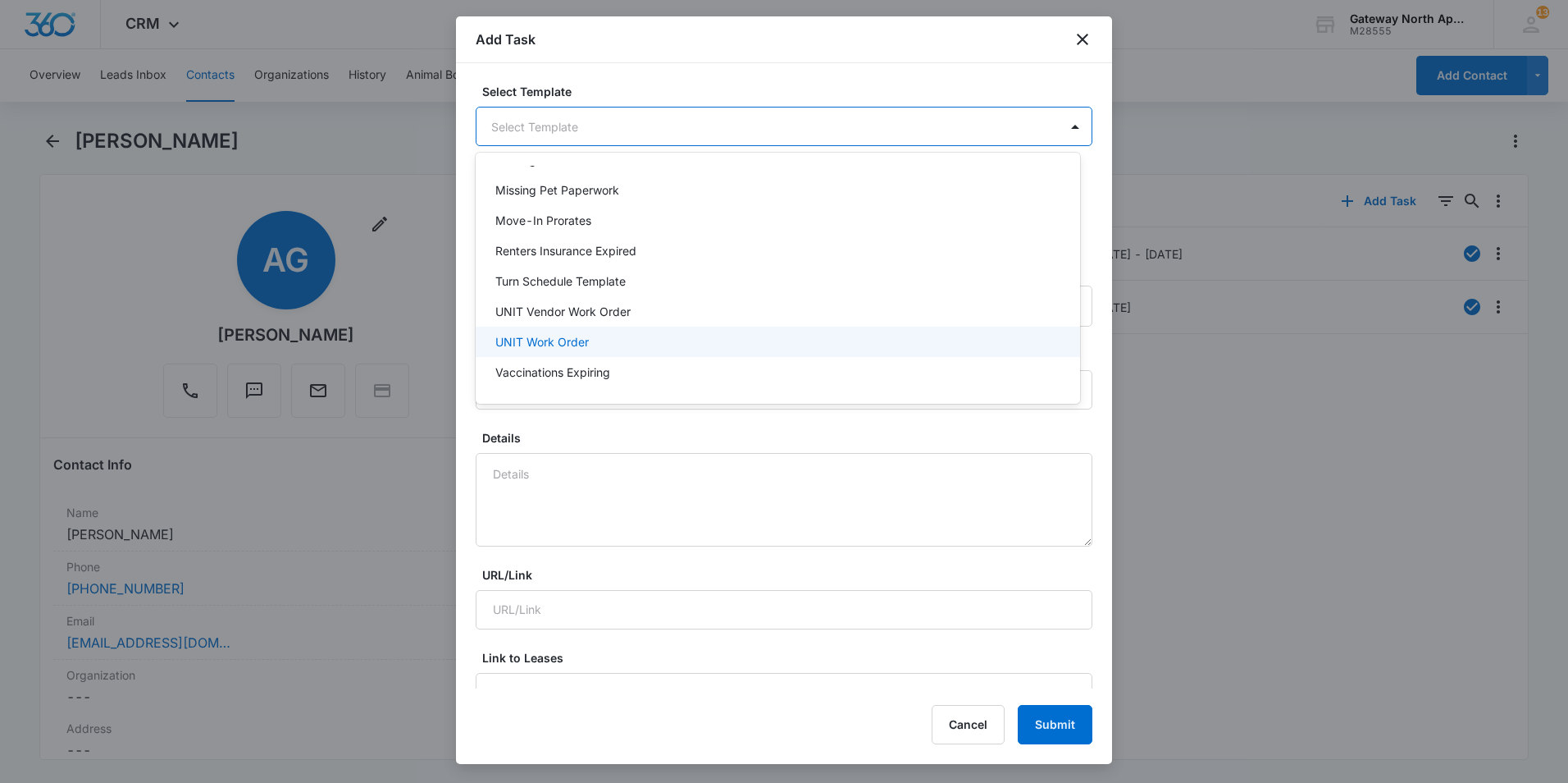
click at [579, 335] on p "UNIT Work Order" at bounding box center [542, 342] width 93 height 18
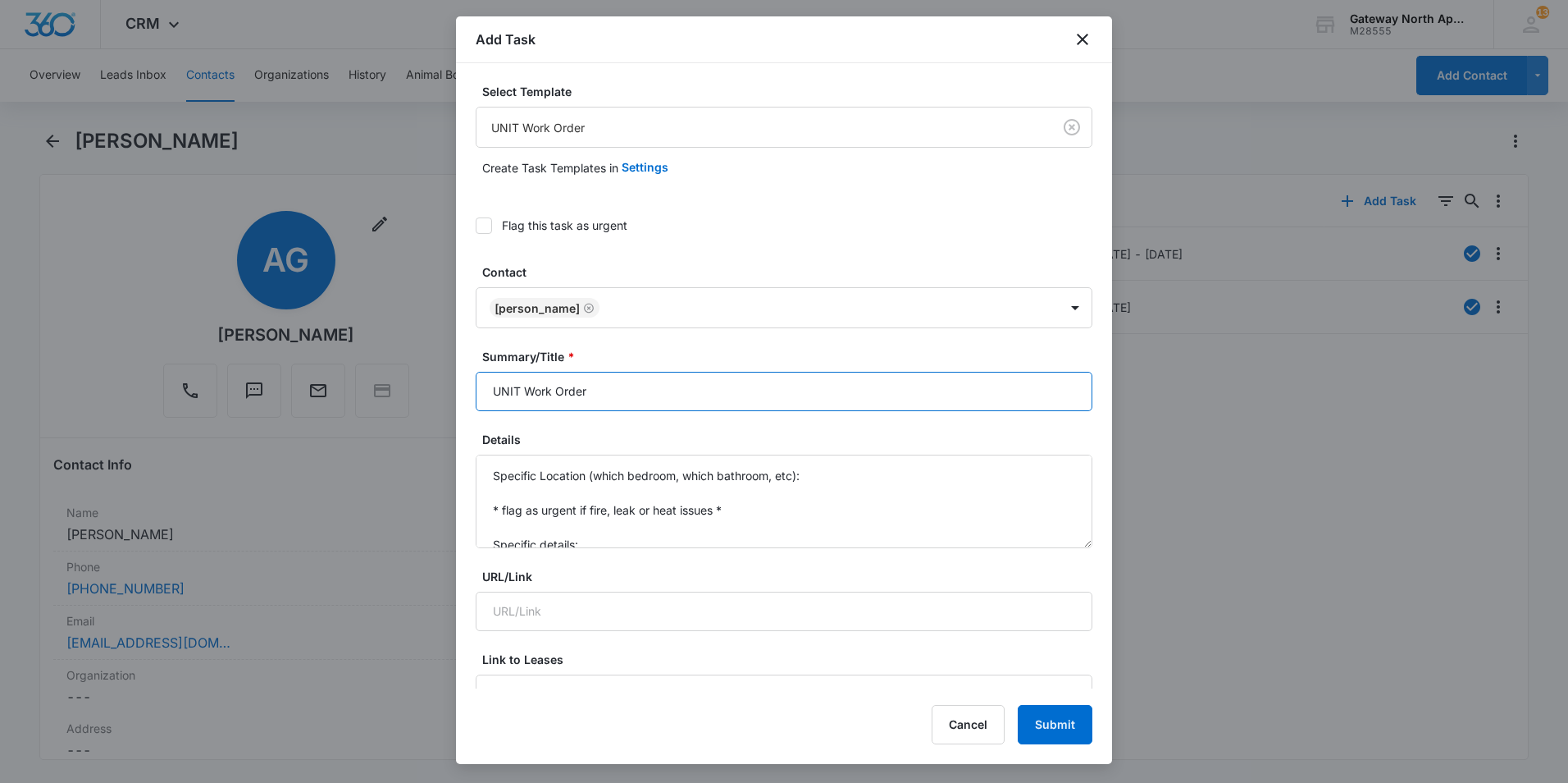
click at [518, 389] on input "UNIT Work Order" at bounding box center [784, 392] width 616 height 40
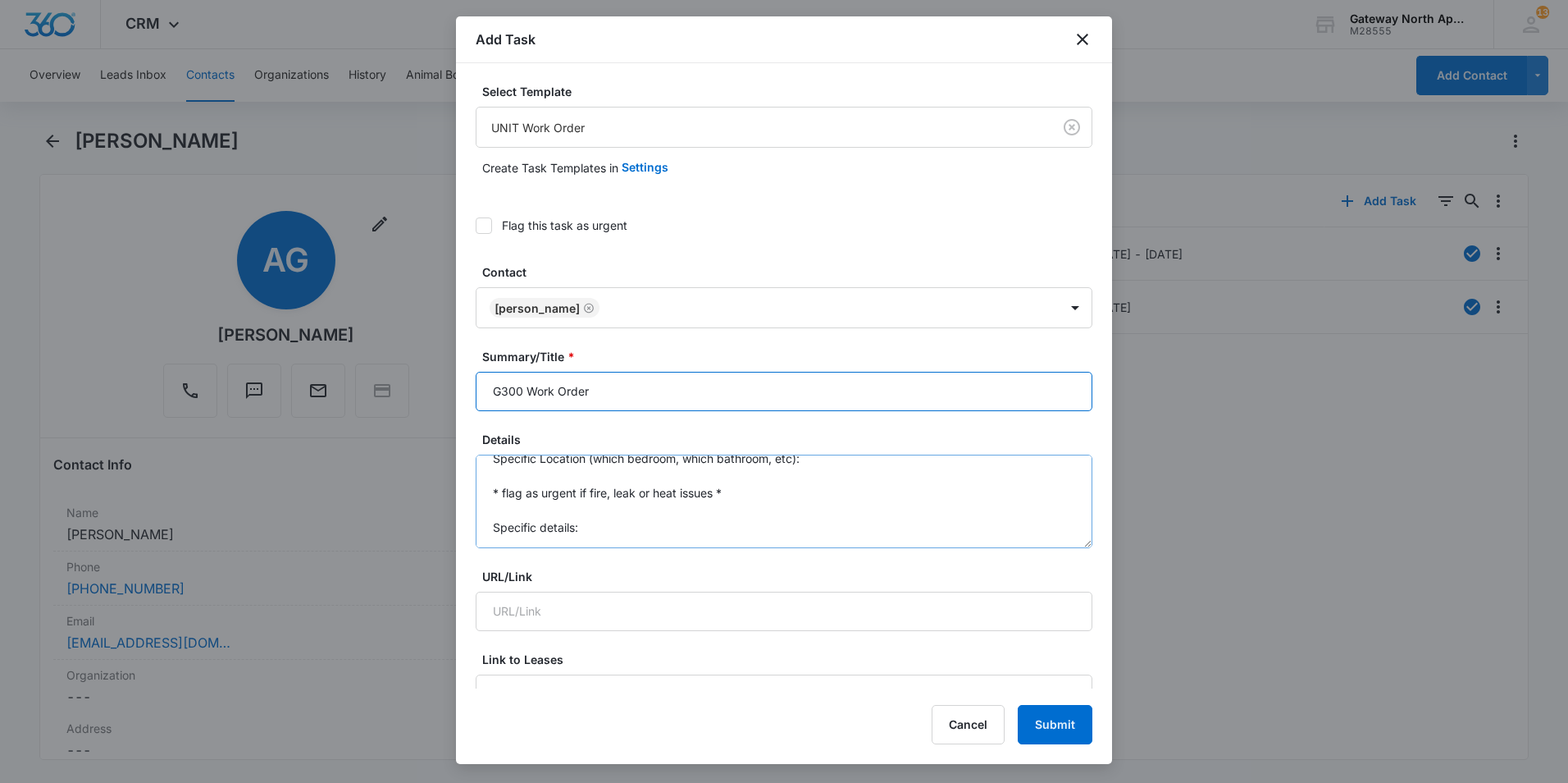
type input "G300 Work Order"
click at [628, 536] on textarea "Specific Location (which bedroom, which bathroom, etc): * flag as urgent if fir…" at bounding box center [784, 501] width 616 height 93
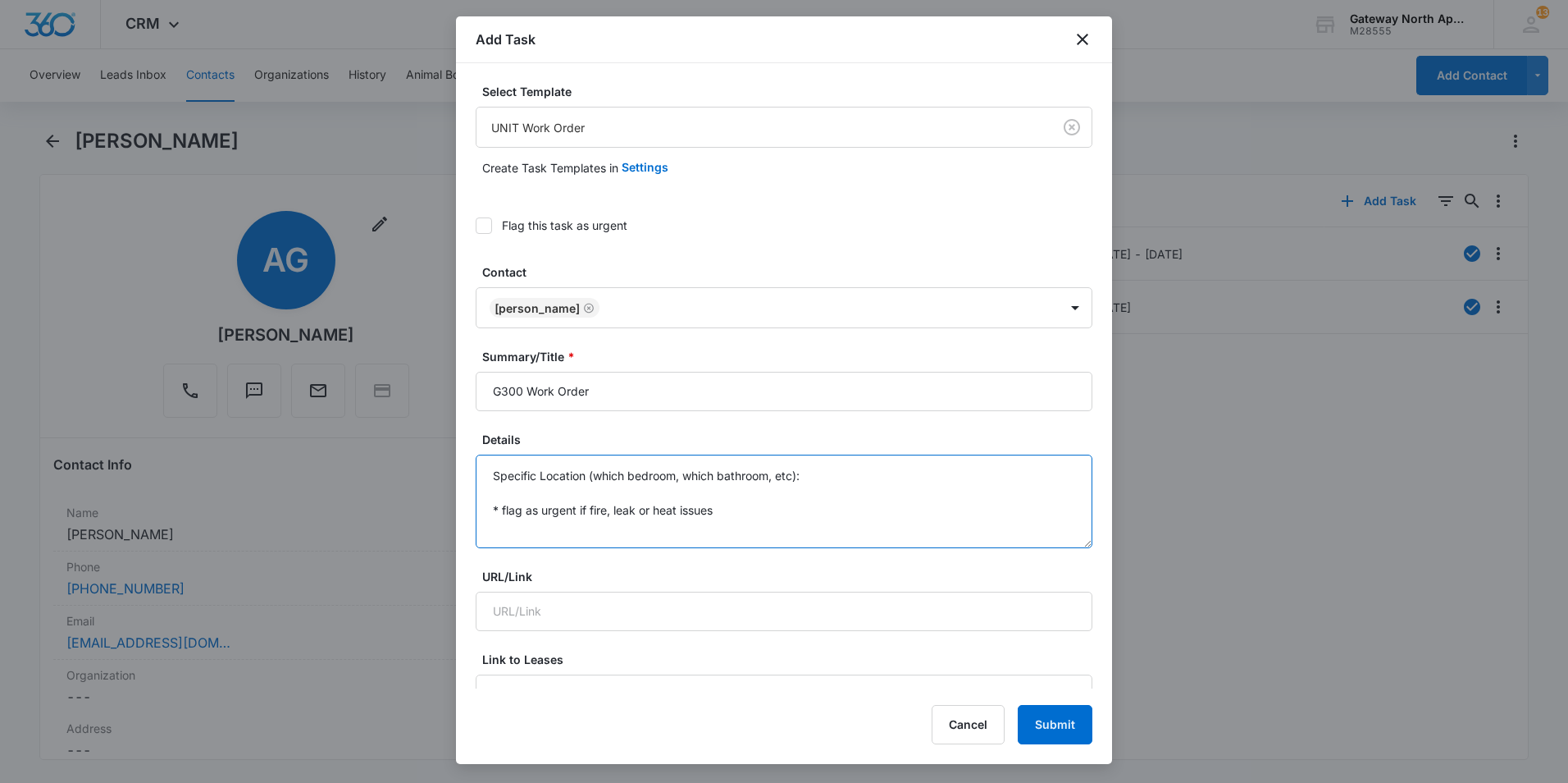
scroll to position [0, 0]
type textarea "S"
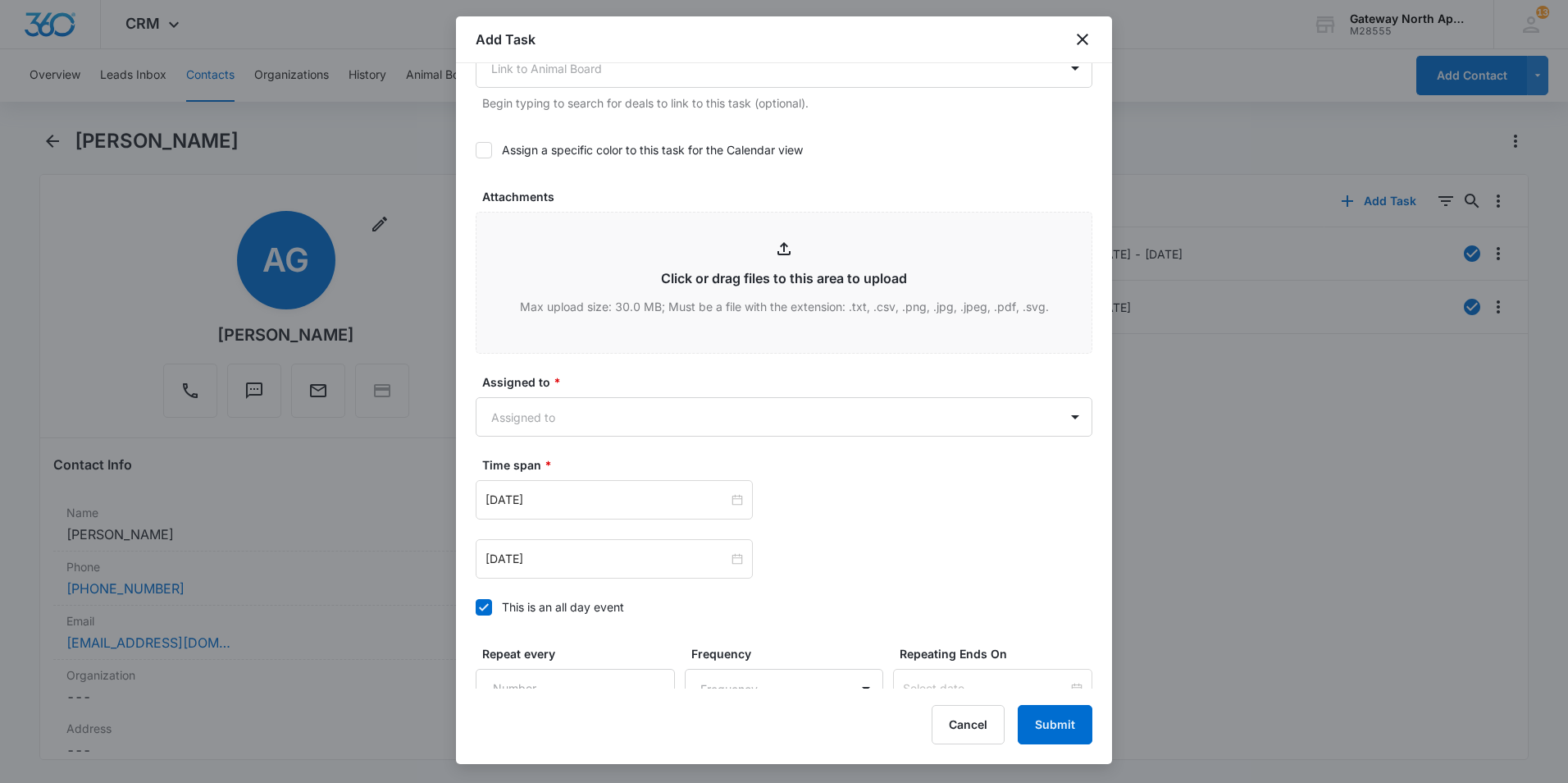
scroll to position [738, 0]
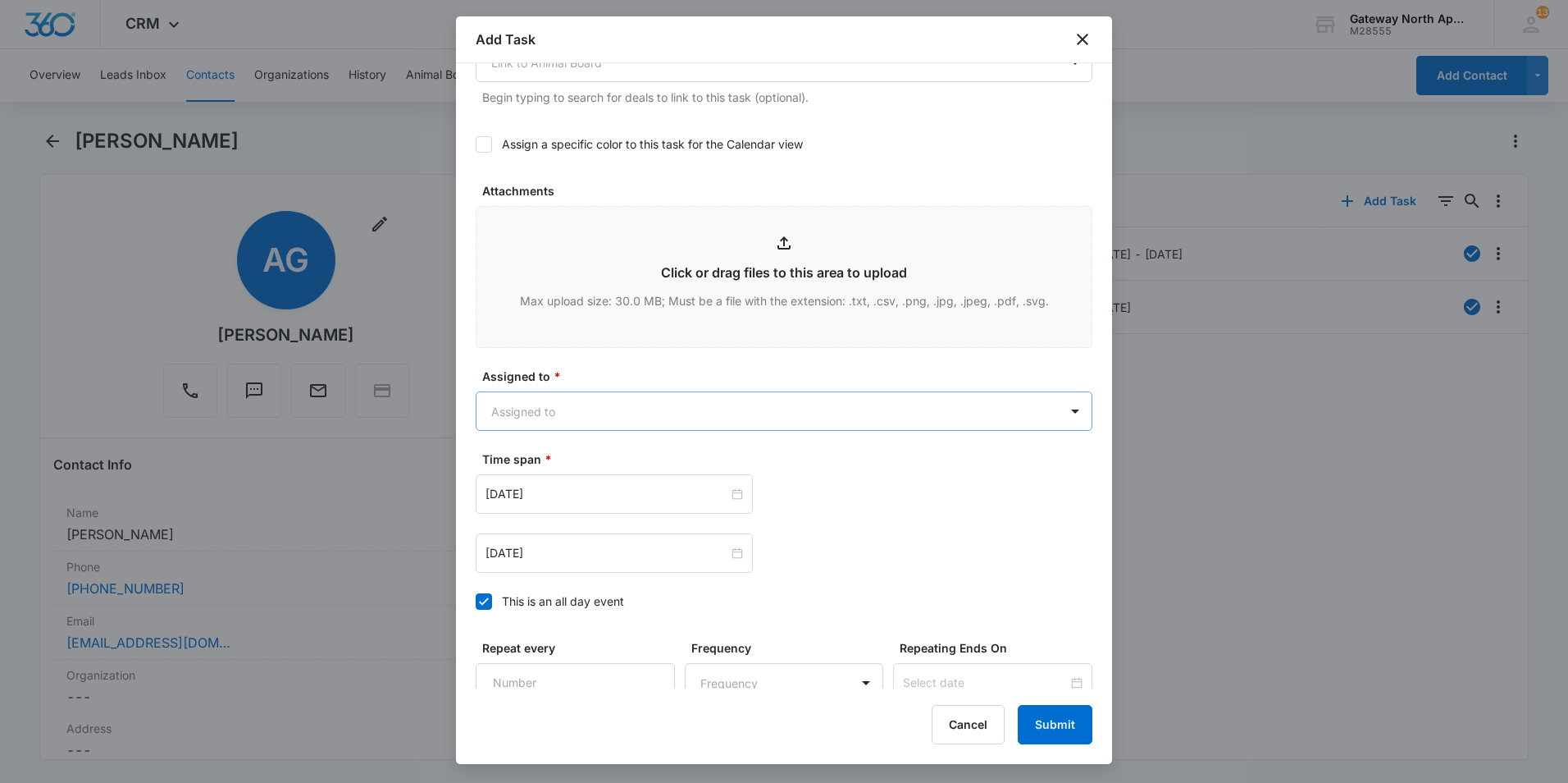
type textarea "Ecall night before no heat"
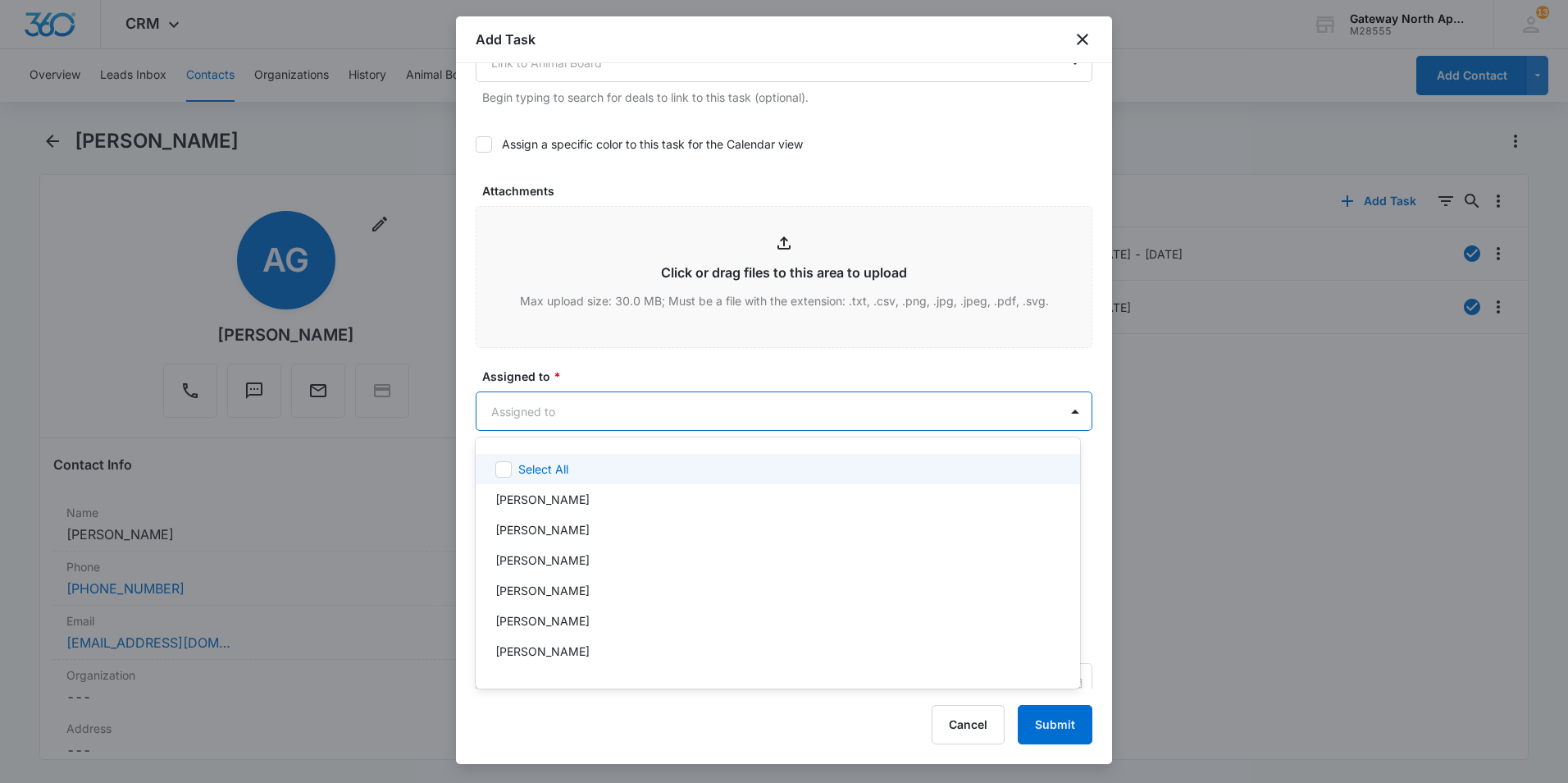
click at [774, 413] on body "CRM Apps Reputation Websites Forms CRM Email Social Content Ads Intelligence Fi…" at bounding box center [784, 392] width 1568 height 783
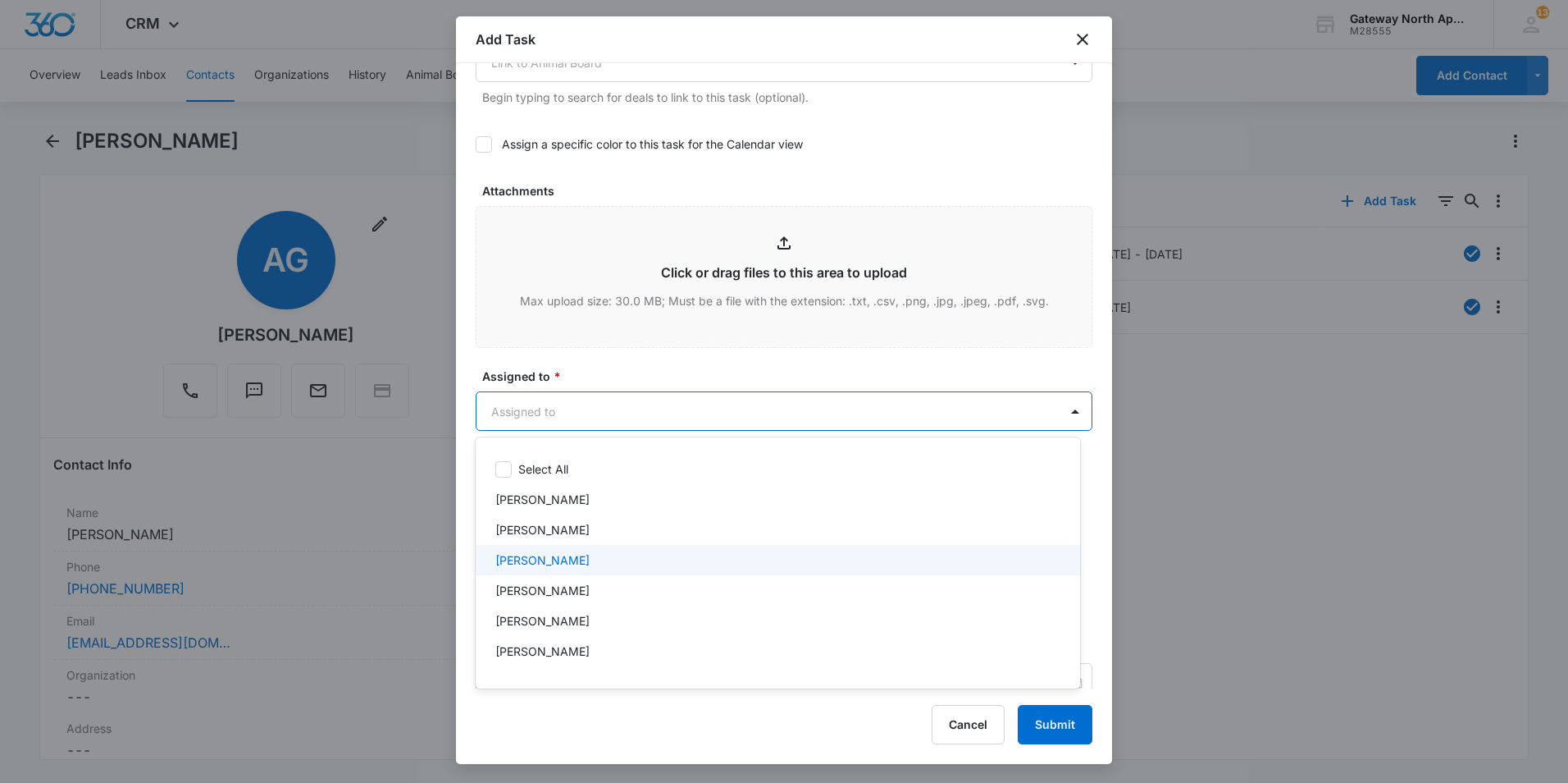
click at [521, 561] on p "[PERSON_NAME]" at bounding box center [542, 560] width 94 height 18
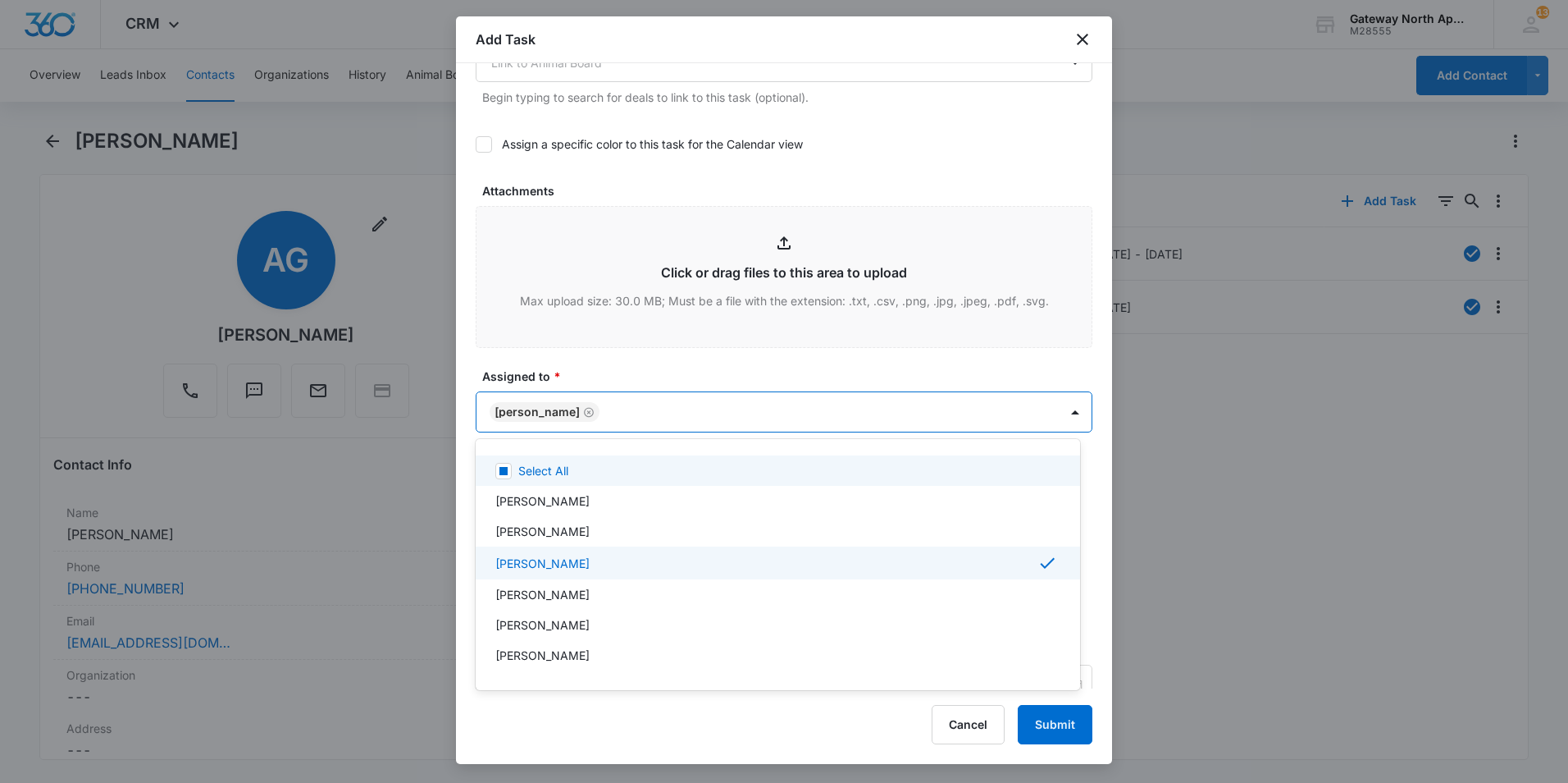
click at [620, 371] on div at bounding box center [784, 392] width 1568 height 783
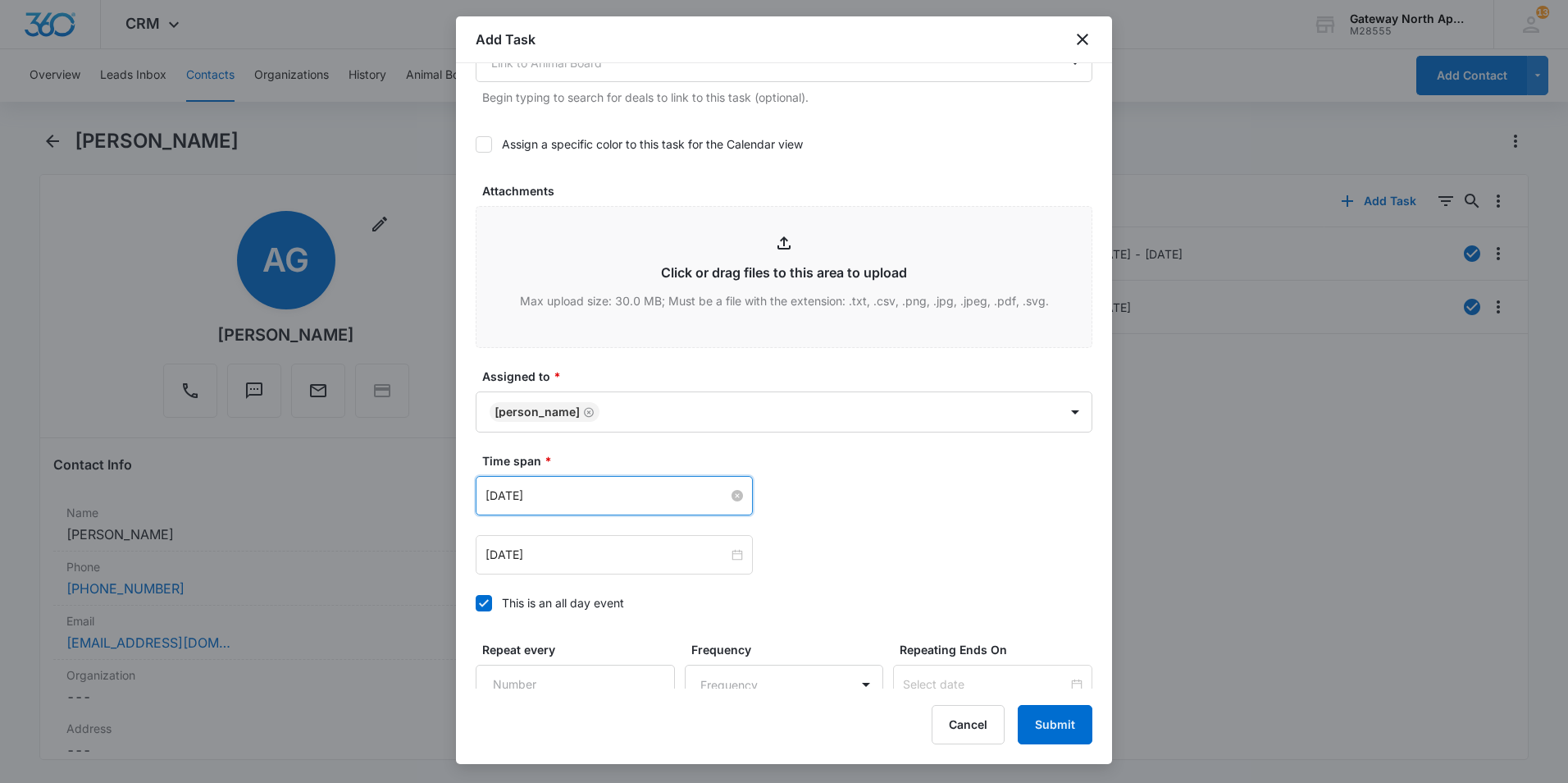
click at [688, 493] on input "Apr 24, 2022" at bounding box center [607, 495] width 243 height 18
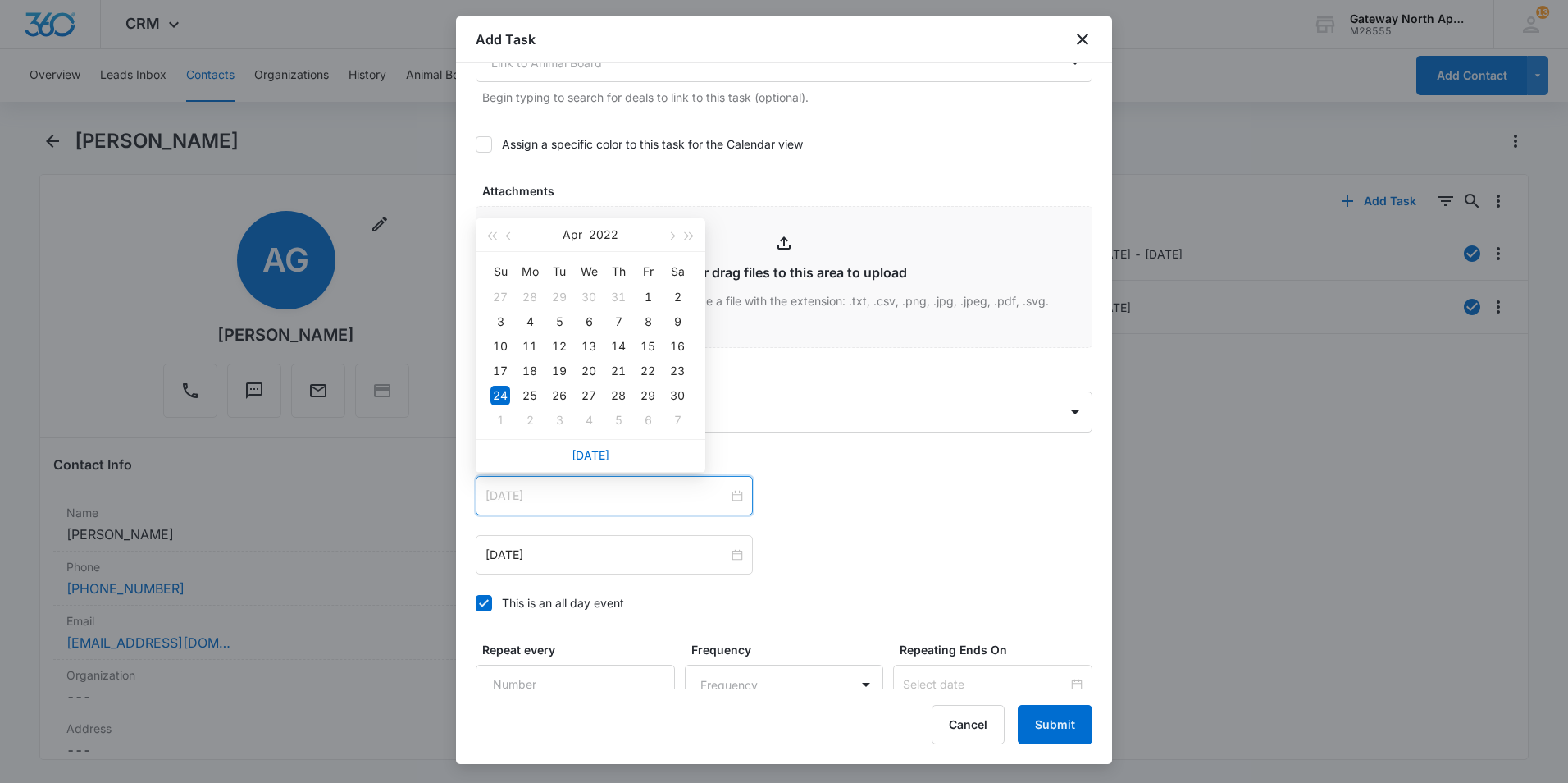
type input "Apr 24, 2022"
click at [498, 398] on div "24" at bounding box center [500, 395] width 19 height 19
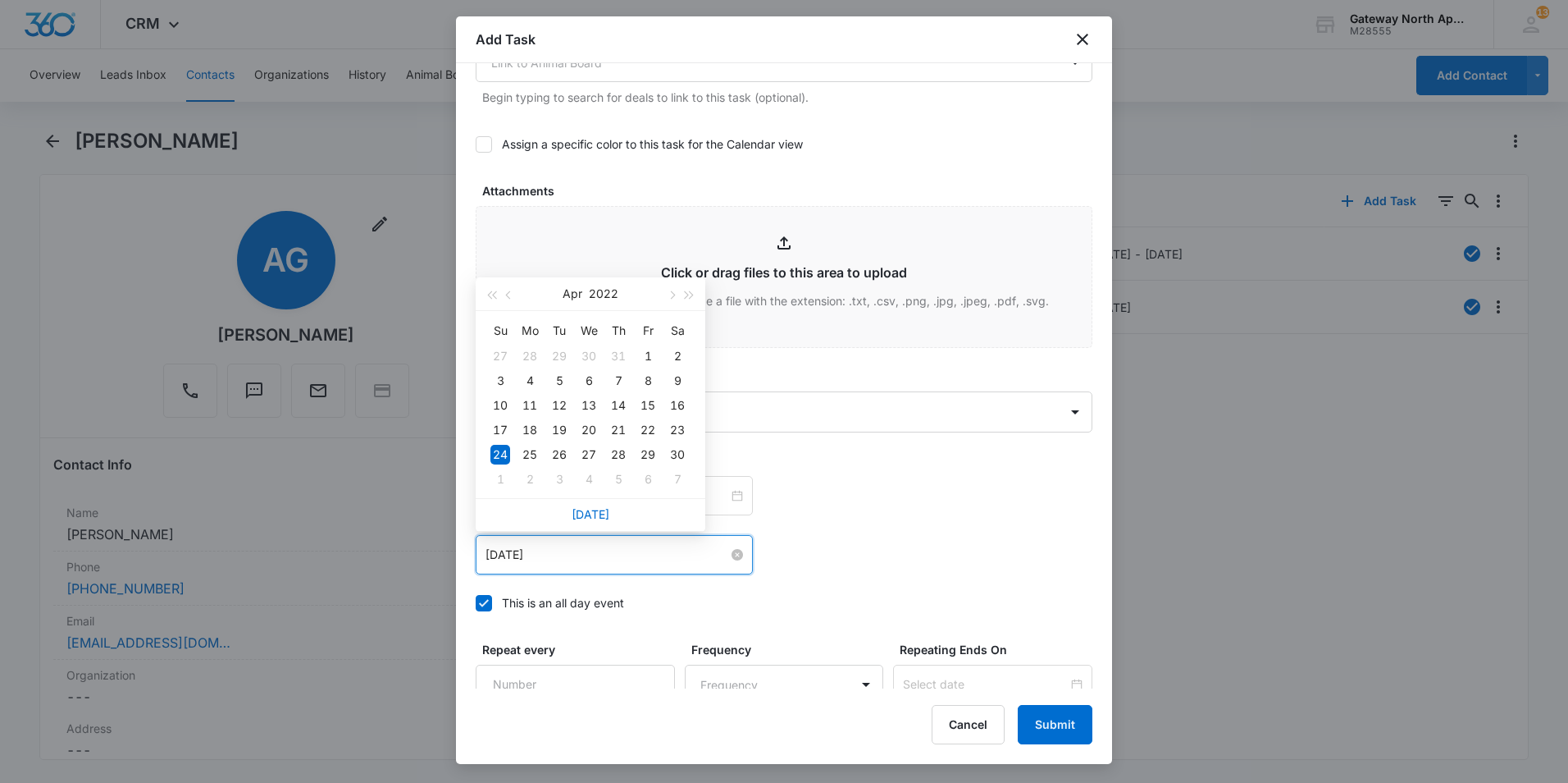
click at [574, 554] on input "Apr 24, 2022" at bounding box center [607, 554] width 243 height 18
type input "Apr 24, 2022"
click at [494, 458] on div "24" at bounding box center [500, 455] width 19 height 19
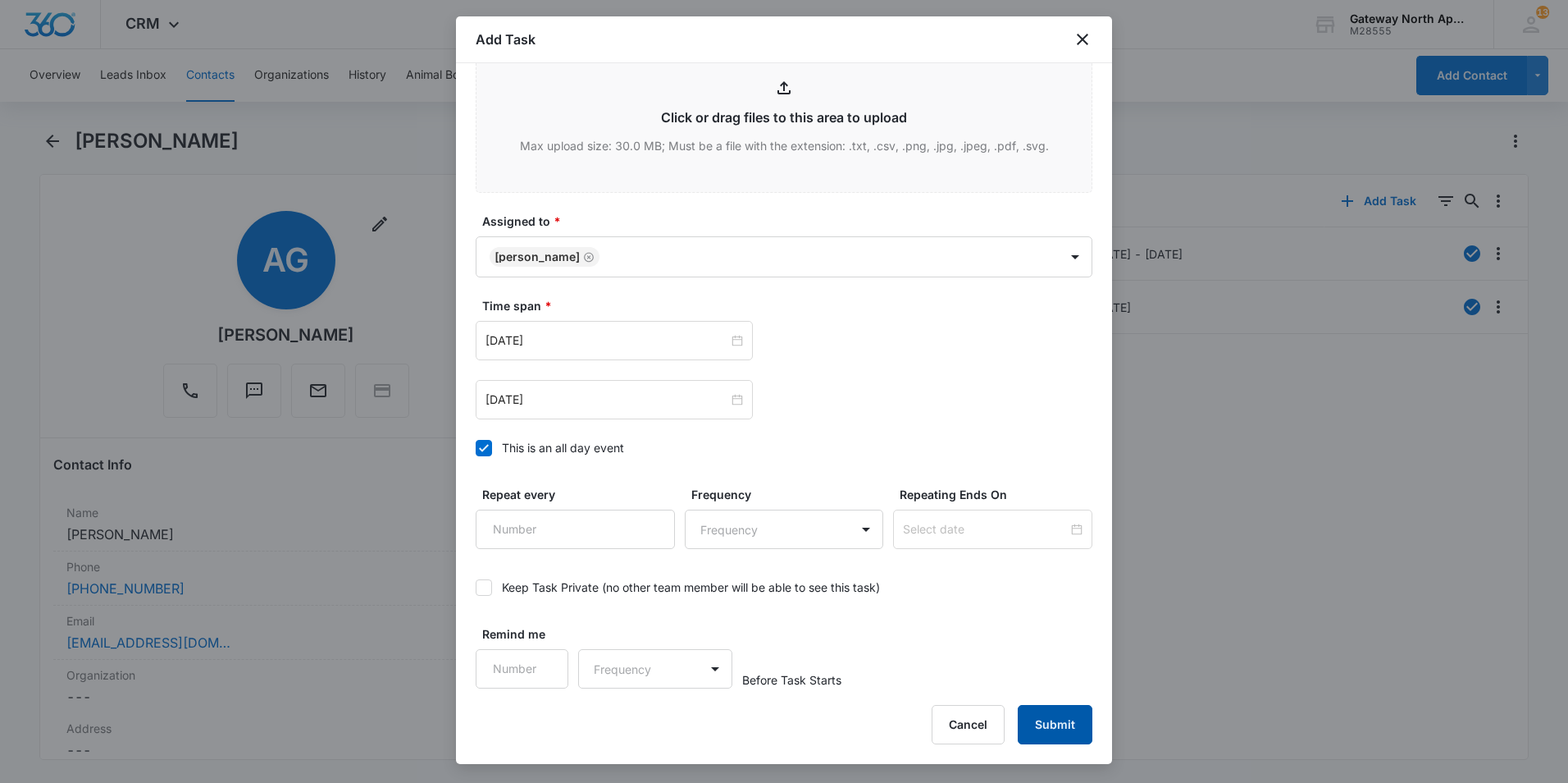
click at [1054, 715] on button "Submit" at bounding box center [1055, 724] width 75 height 40
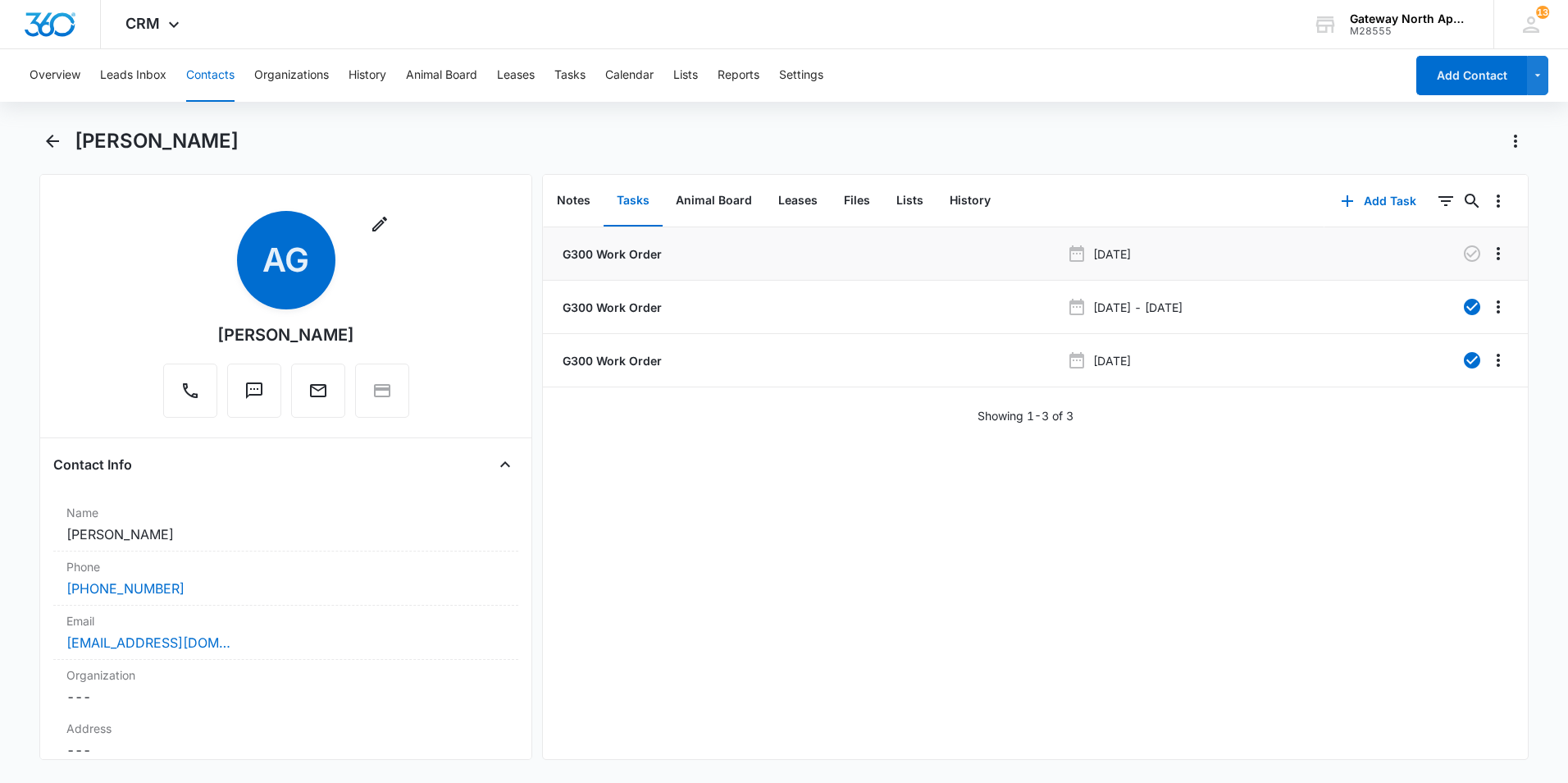
click at [611, 254] on p "G300 Work Order" at bounding box center [610, 254] width 103 height 18
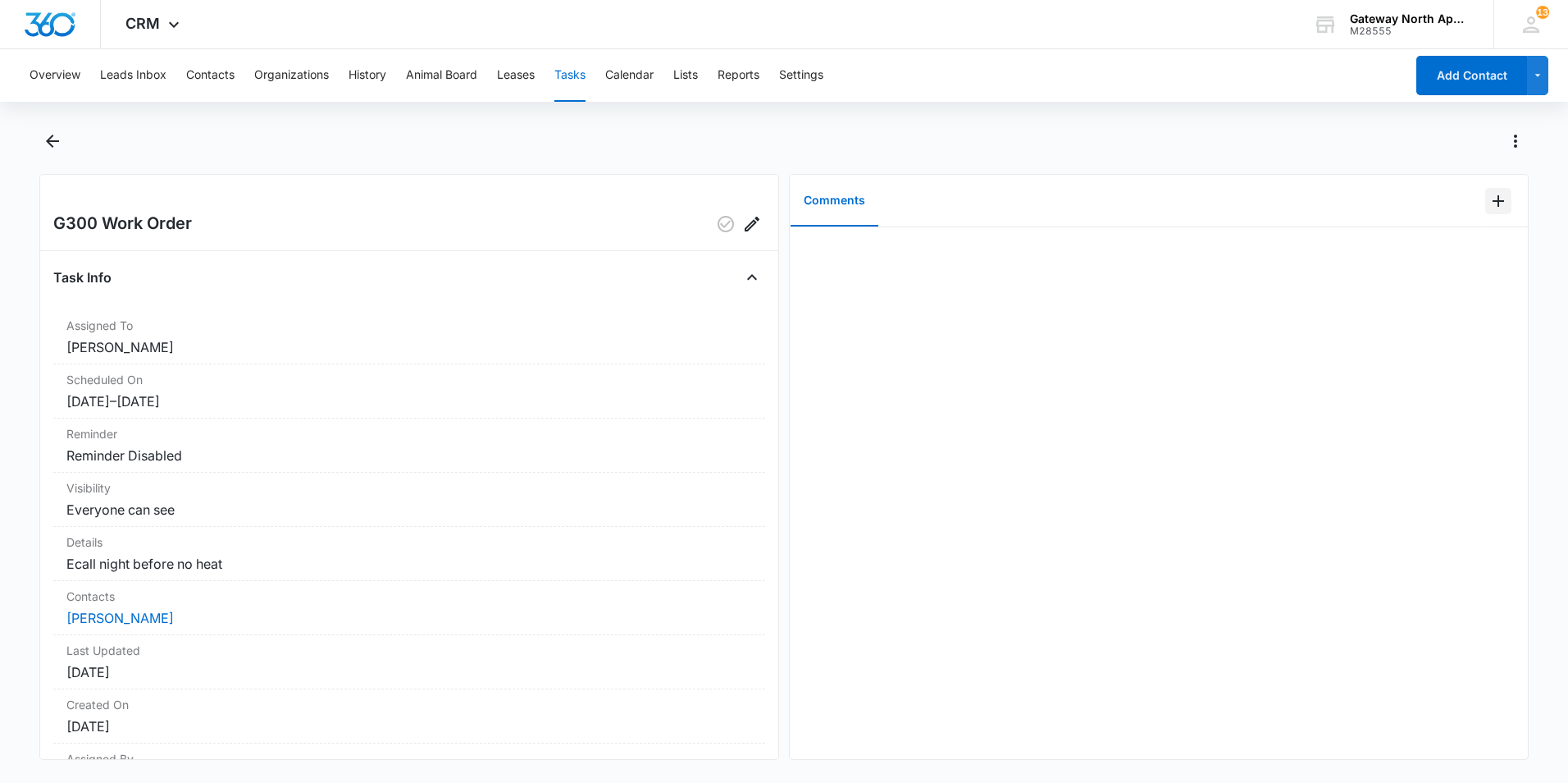
click at [1493, 199] on icon "Add Comment" at bounding box center [1499, 201] width 11 height 11
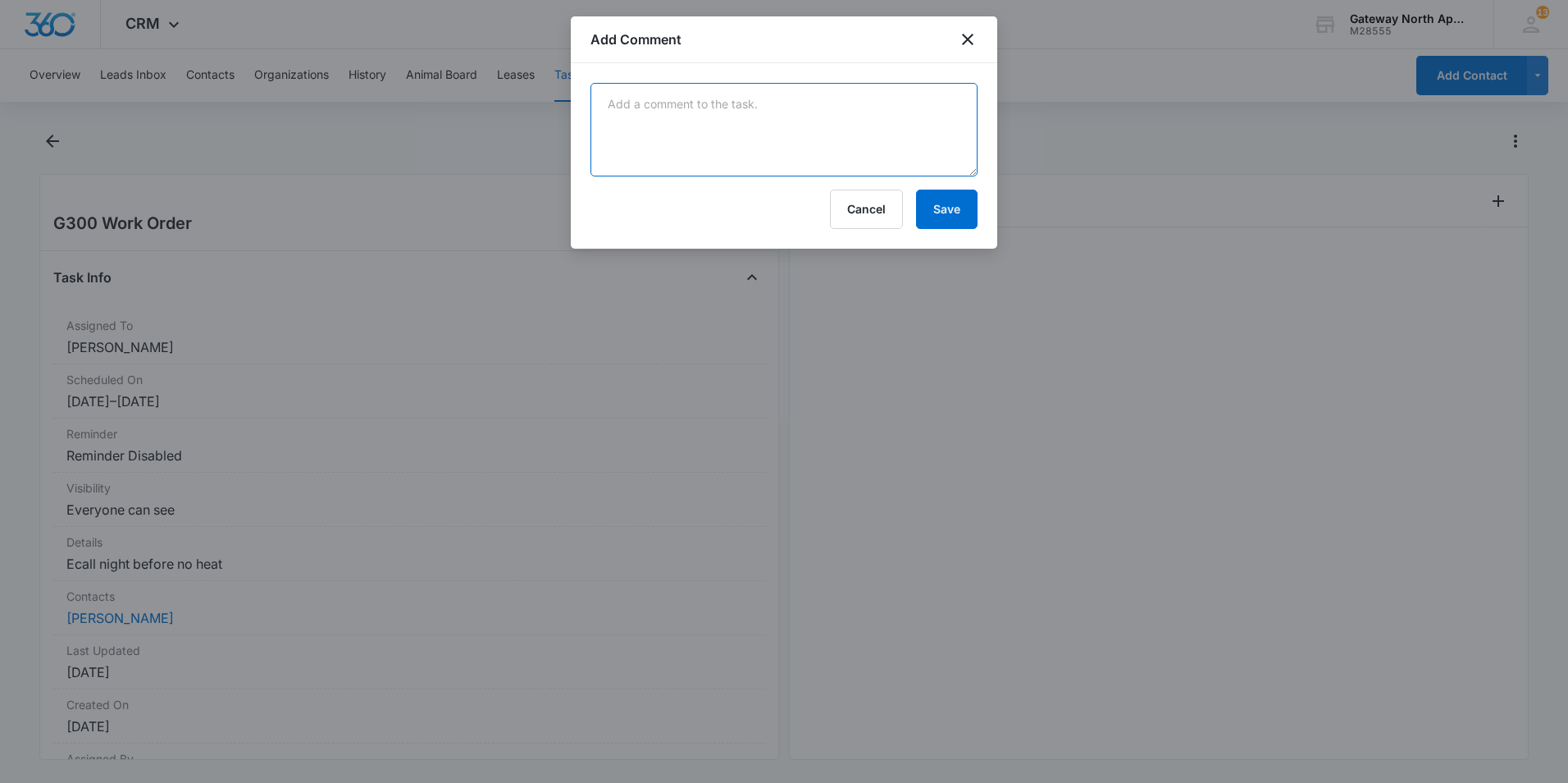
click at [665, 117] on textarea at bounding box center [784, 129] width 387 height 93
click at [732, 121] on textarea "The tstat was shorting and turning on the ac. Had Julio take spacer heaters" at bounding box center [784, 129] width 387 height 93
click at [830, 139] on textarea "The tstat was shorting and turning on the ac. Had Julio take spacer heaters las…" at bounding box center [784, 129] width 387 height 93
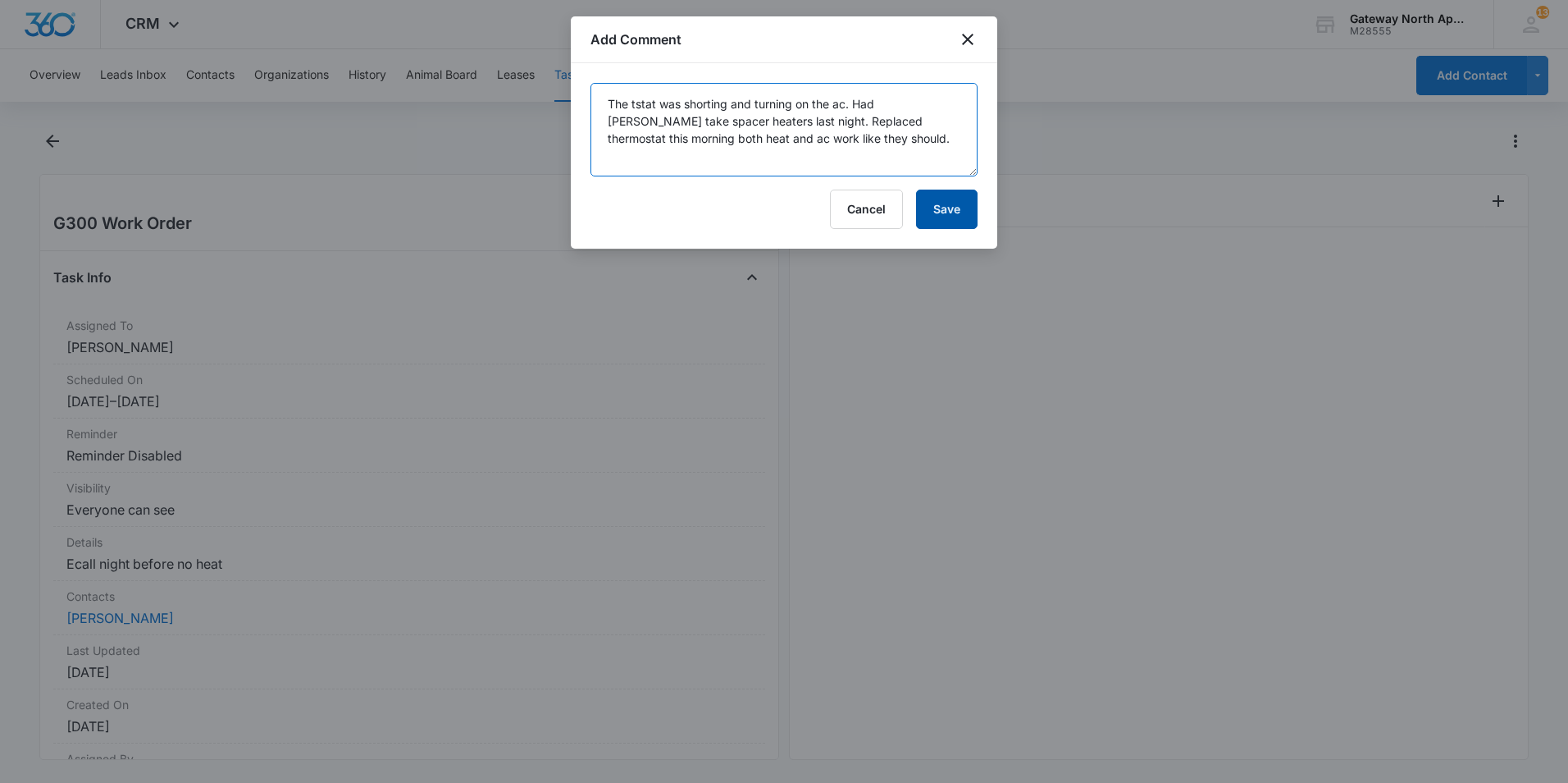
type textarea "The tstat was shorting and turning on the ac. Had Julio take spacer heaters las…"
click at [956, 204] on button "Save" at bounding box center [947, 209] width 62 height 40
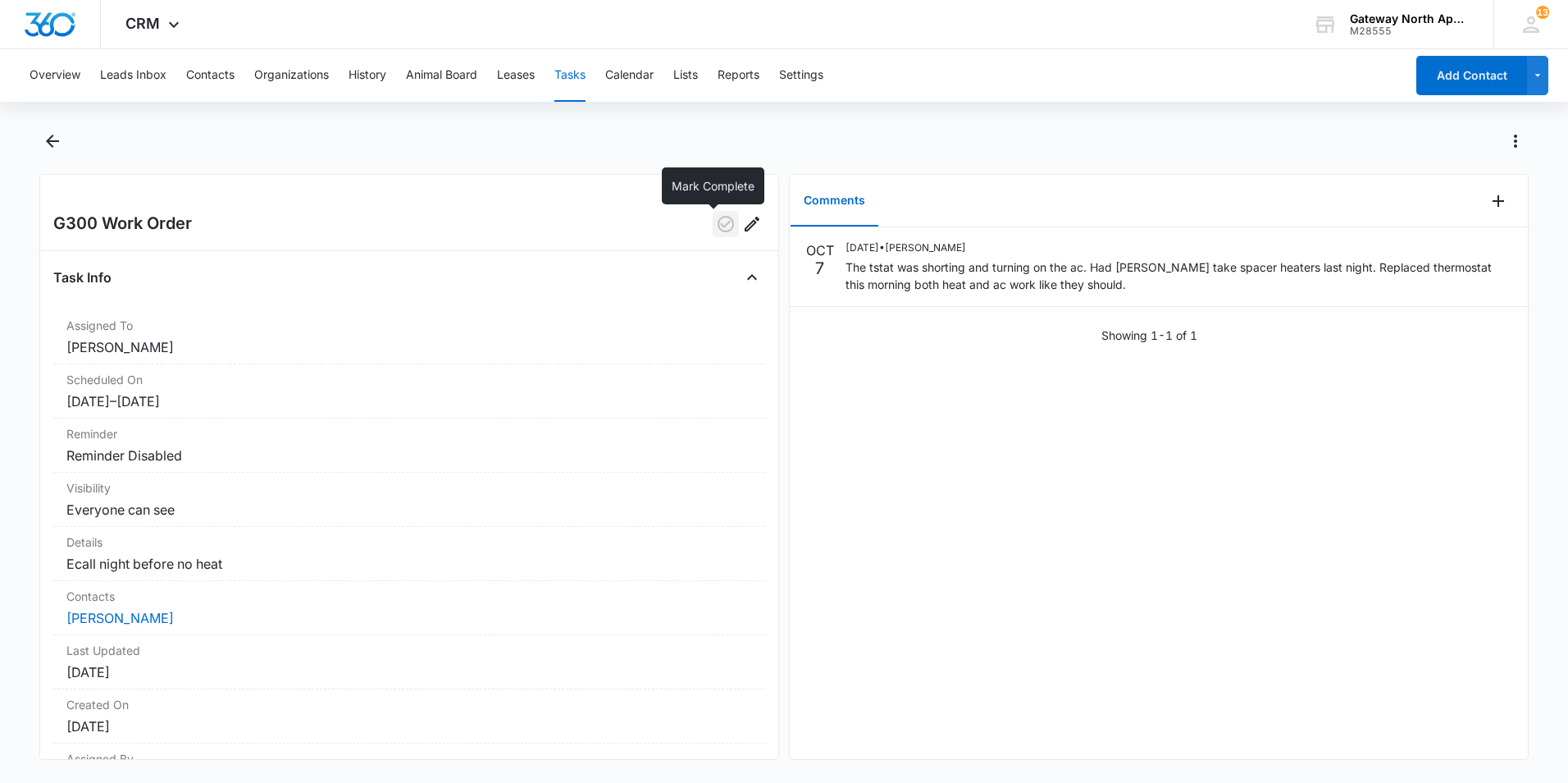
click at [716, 224] on icon "button" at bounding box center [726, 223] width 19 height 19
click at [579, 82] on button "Tasks" at bounding box center [570, 76] width 31 height 53
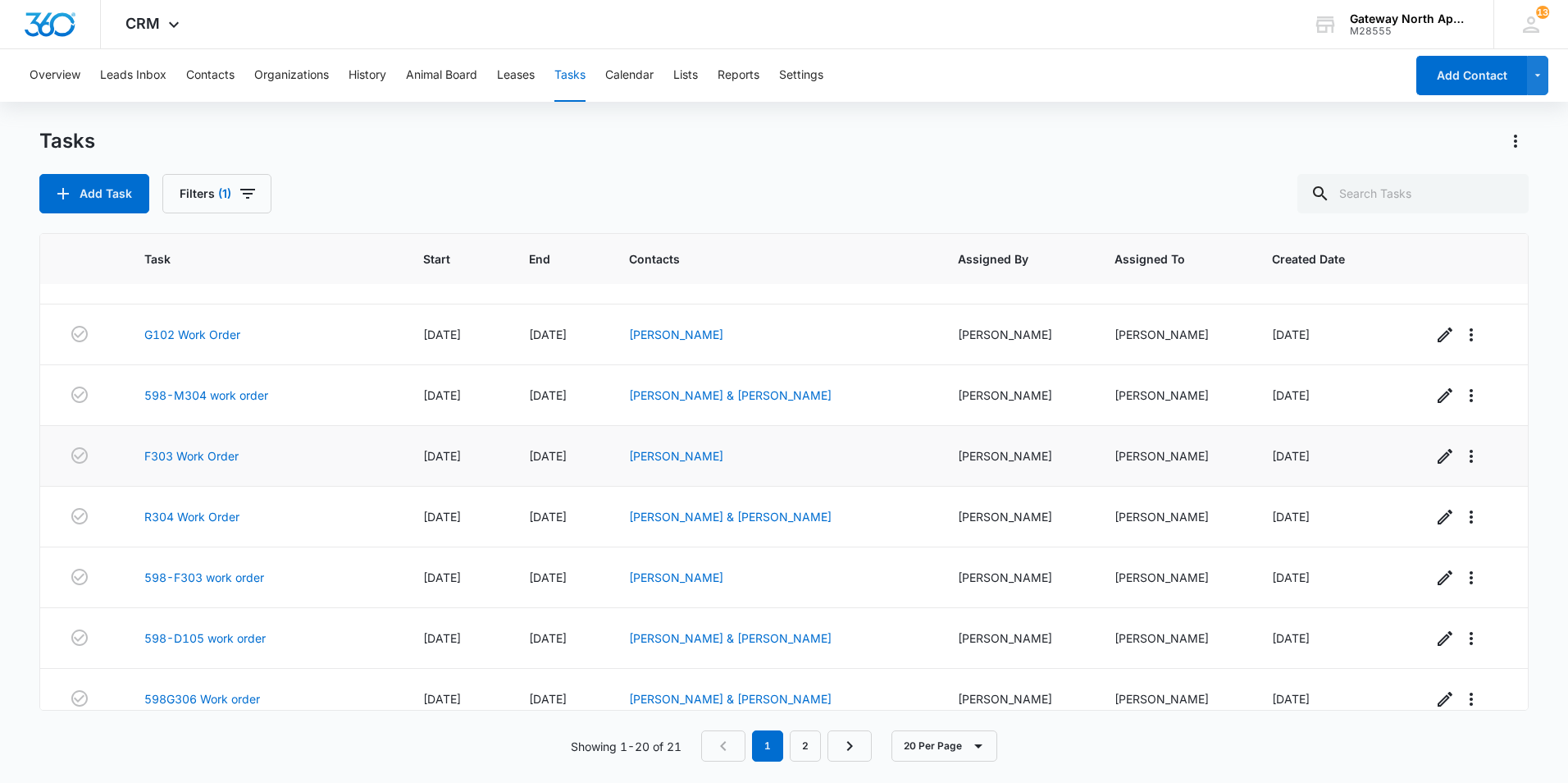
scroll to position [706, 0]
